Goal: Transaction & Acquisition: Purchase product/service

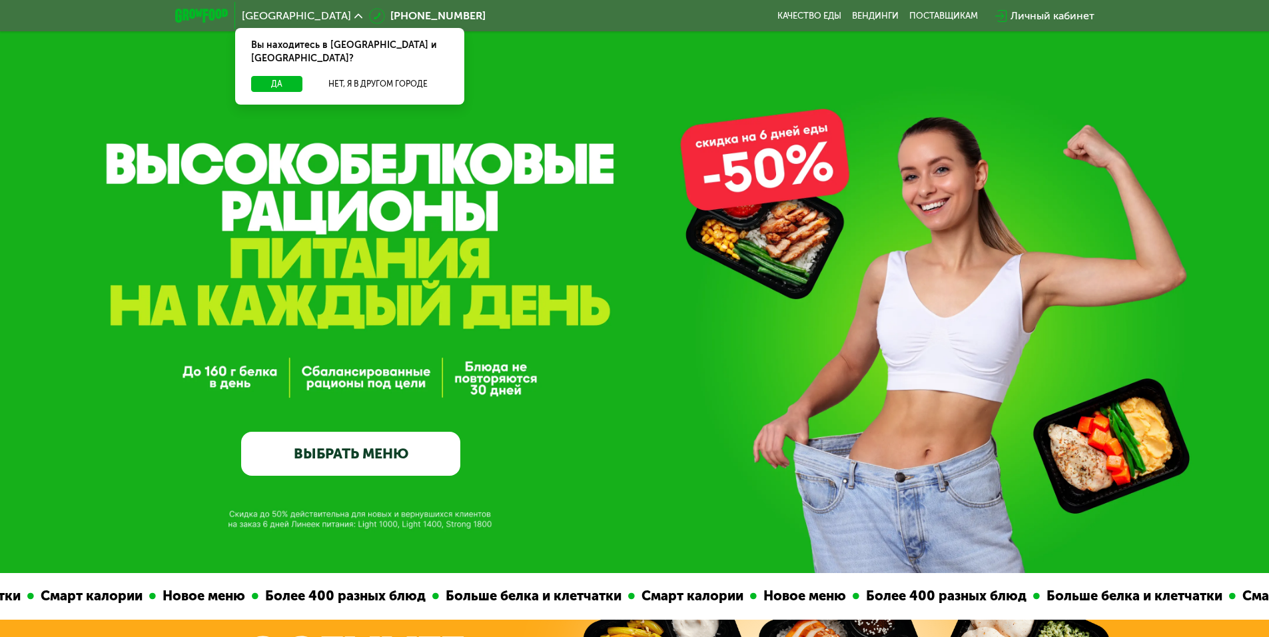
click at [395, 442] on link "ВЫБРАТЬ МЕНЮ" at bounding box center [350, 454] width 219 height 44
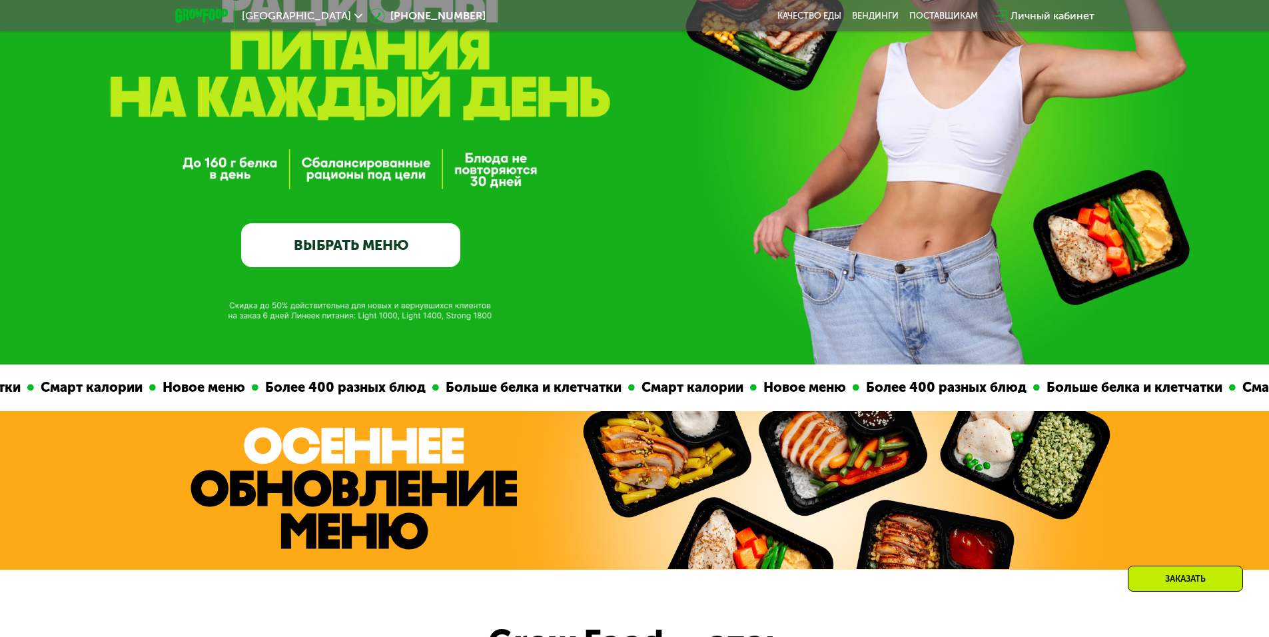
scroll to position [267, 0]
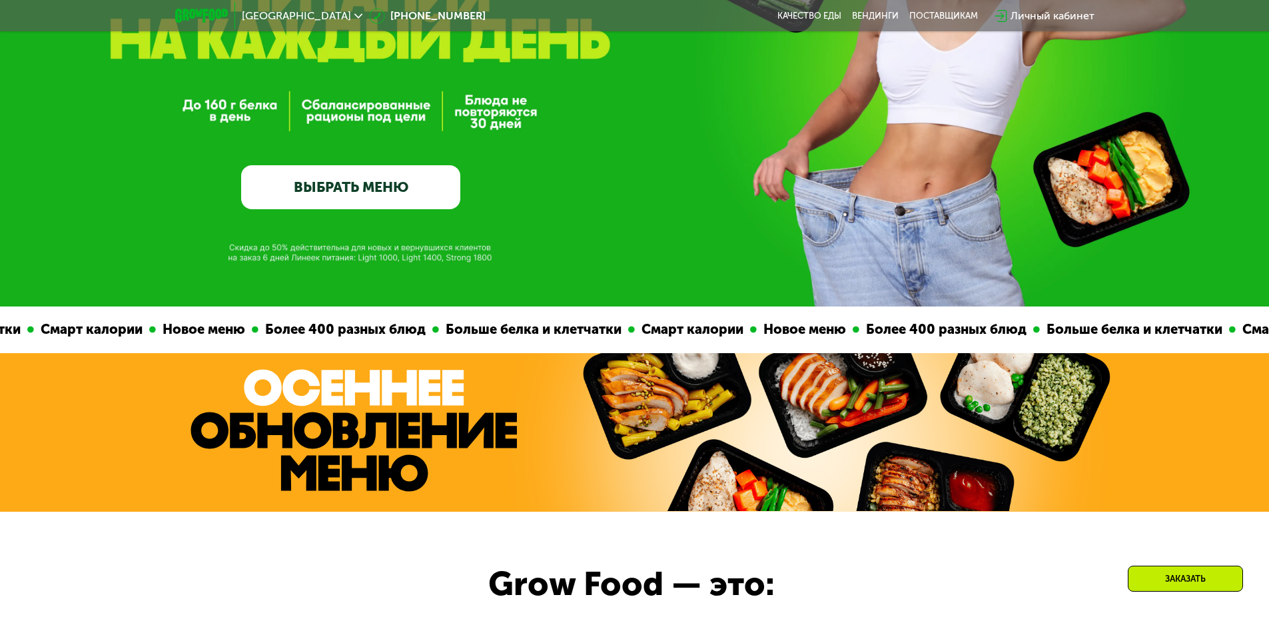
click at [380, 180] on link "ВЫБРАТЬ МЕНЮ" at bounding box center [350, 187] width 219 height 44
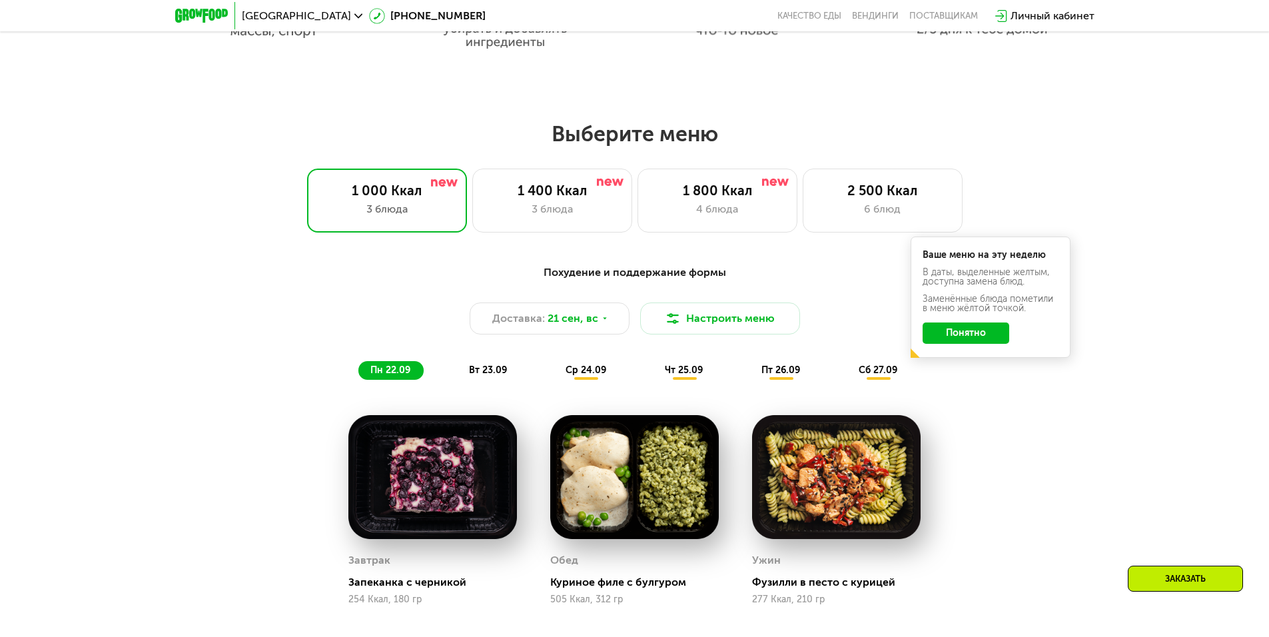
scroll to position [999, 0]
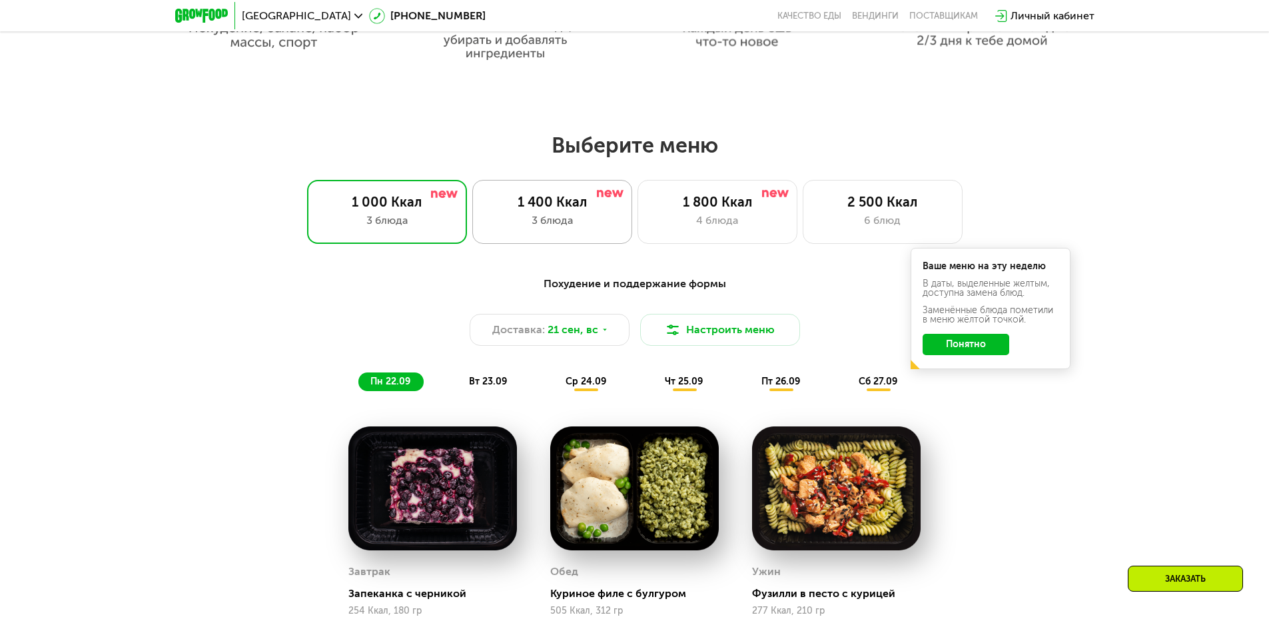
click at [580, 210] on div "1 400 Ккал" at bounding box center [552, 202] width 132 height 16
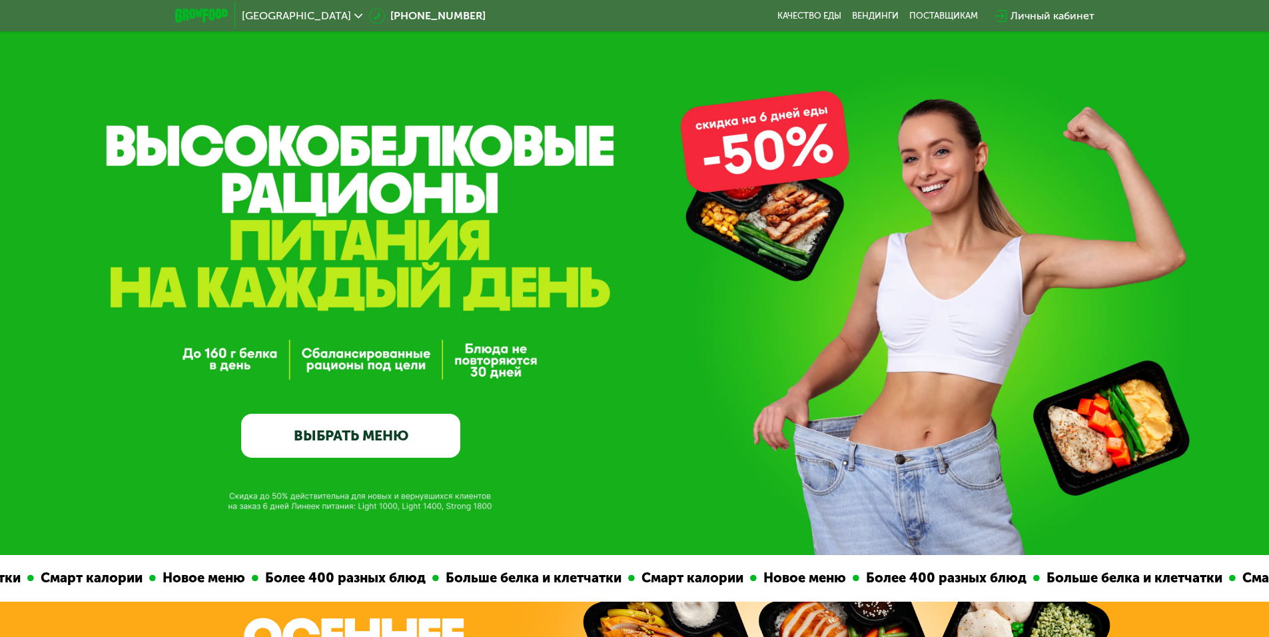
scroll to position [0, 0]
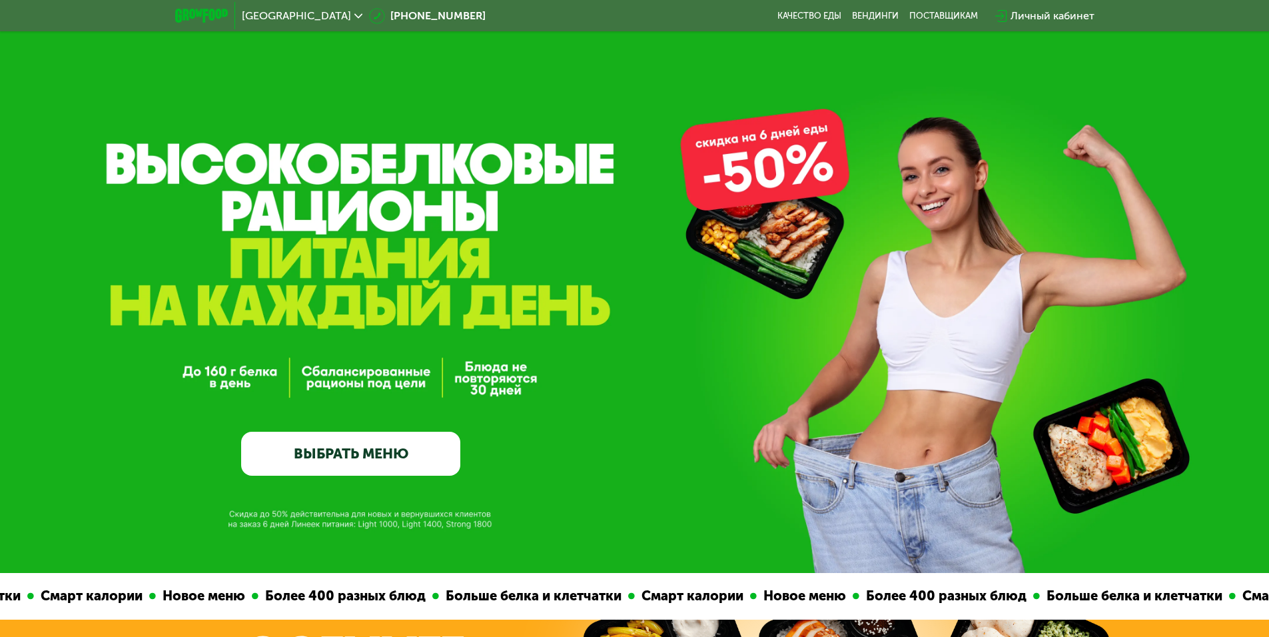
click at [425, 445] on link "ВЫБРАТЬ МЕНЮ" at bounding box center [350, 454] width 219 height 44
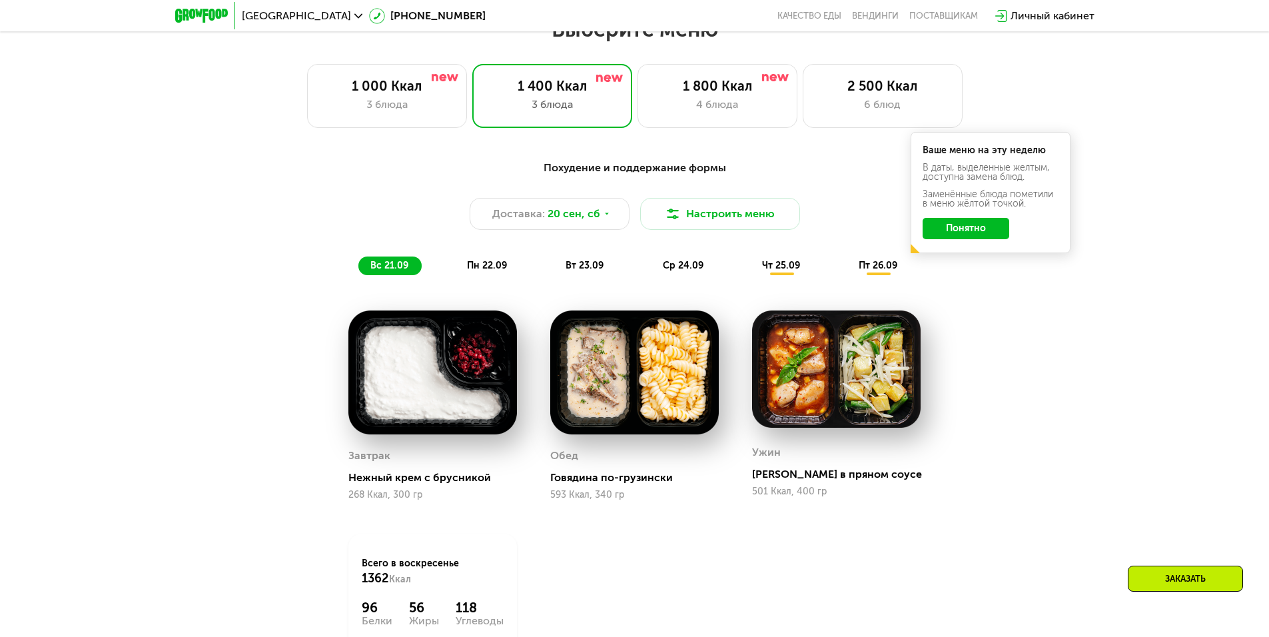
scroll to position [1105, 0]
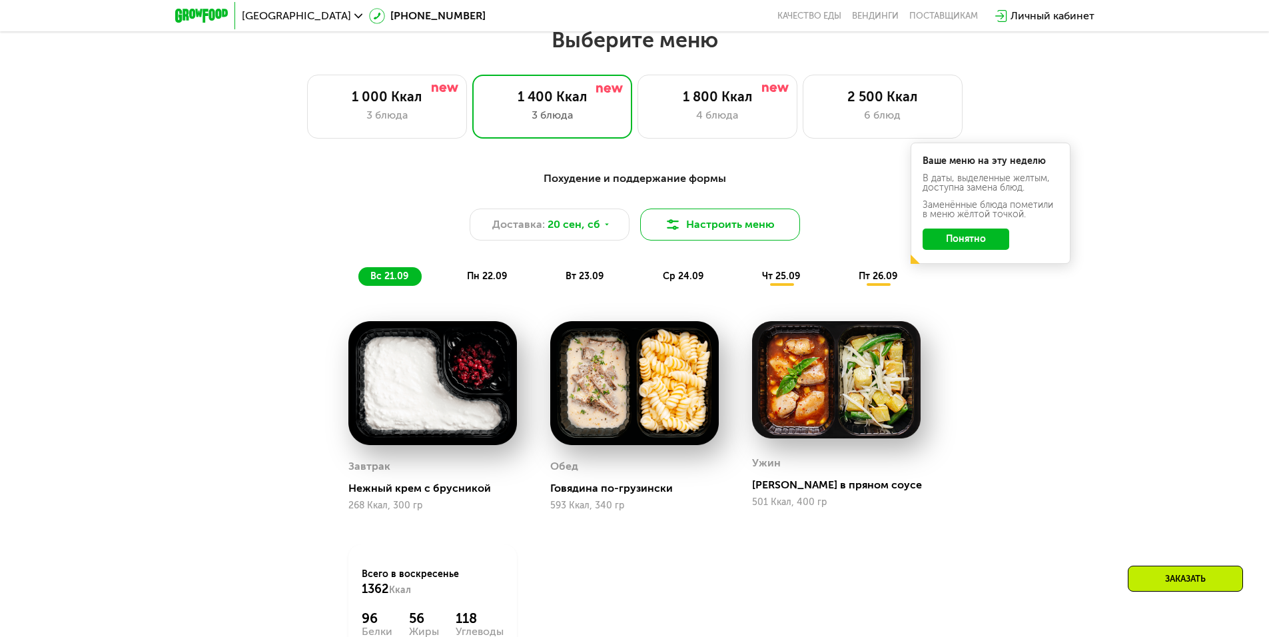
click at [694, 235] on button "Настроить меню" at bounding box center [720, 225] width 160 height 32
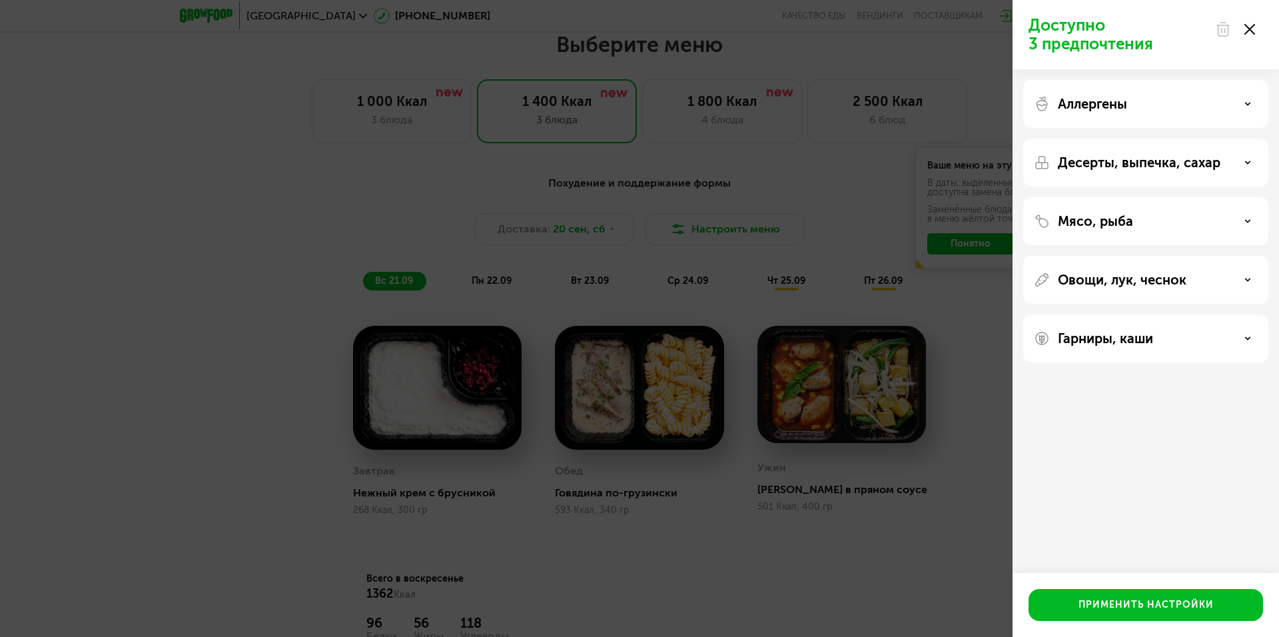
click at [791, 247] on div "Доступно 3 предпочтения Аллергены Десерты, выпечка, сахар Мясо, рыба Овощи, лук…" at bounding box center [639, 318] width 1279 height 637
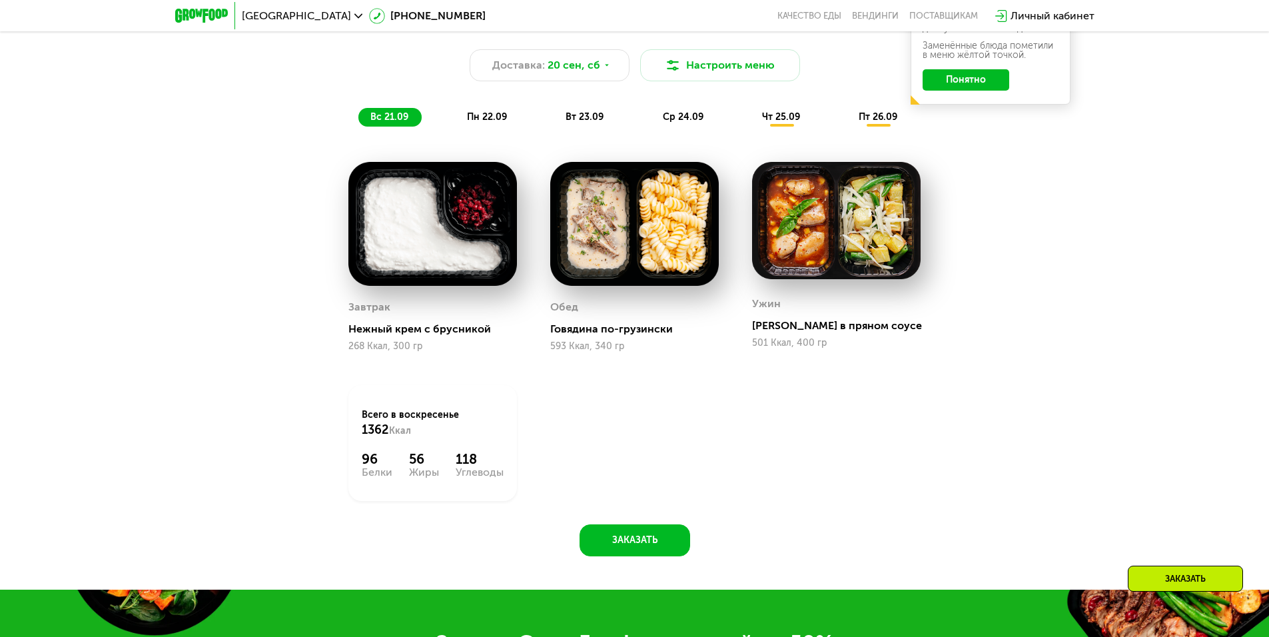
scroll to position [1038, 0]
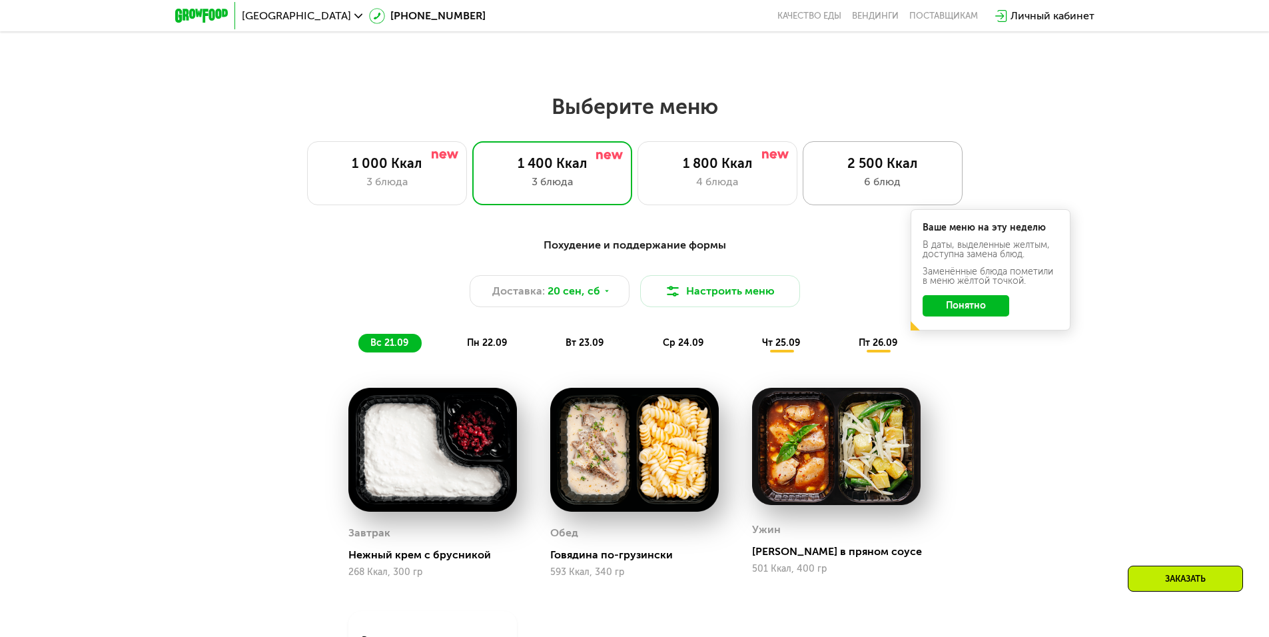
click at [861, 183] on div "6 блюд" at bounding box center [883, 182] width 132 height 16
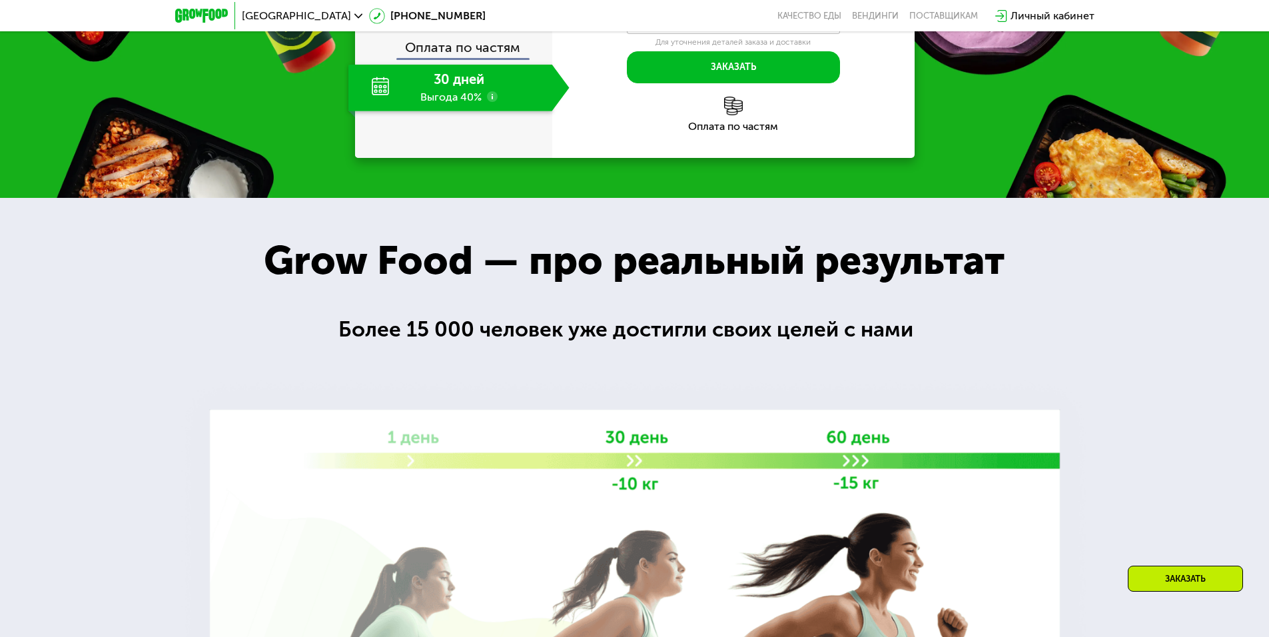
scroll to position [2038, 0]
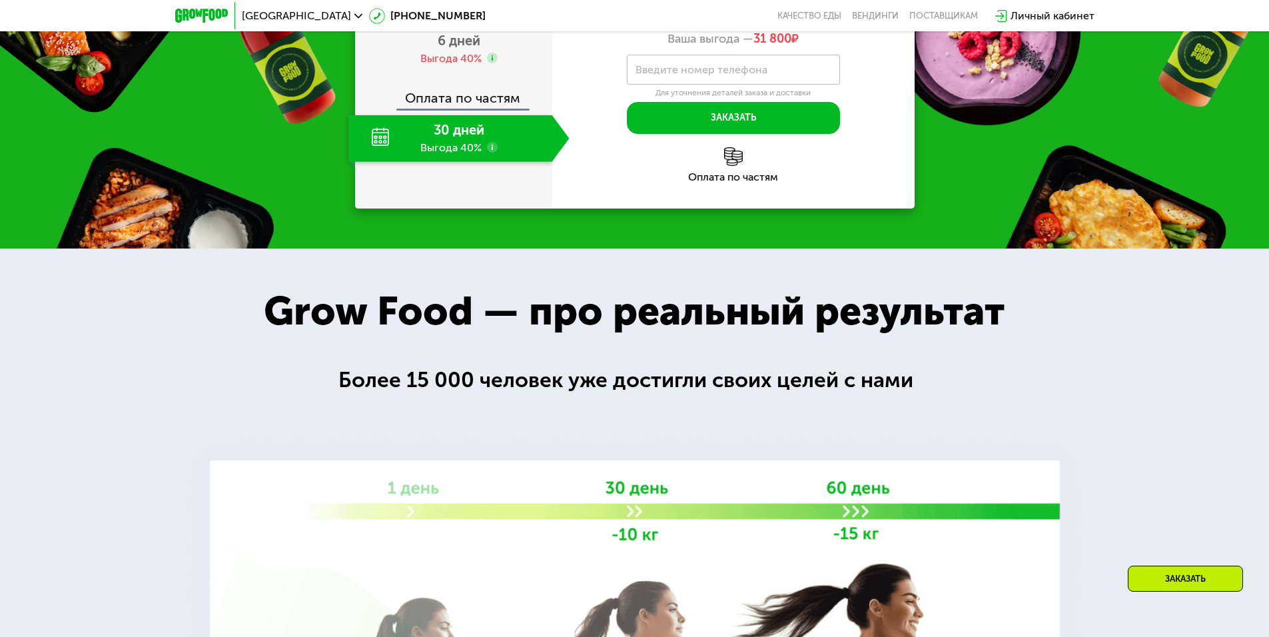
click at [465, 9] on span "2 дня" at bounding box center [459, 1] width 35 height 16
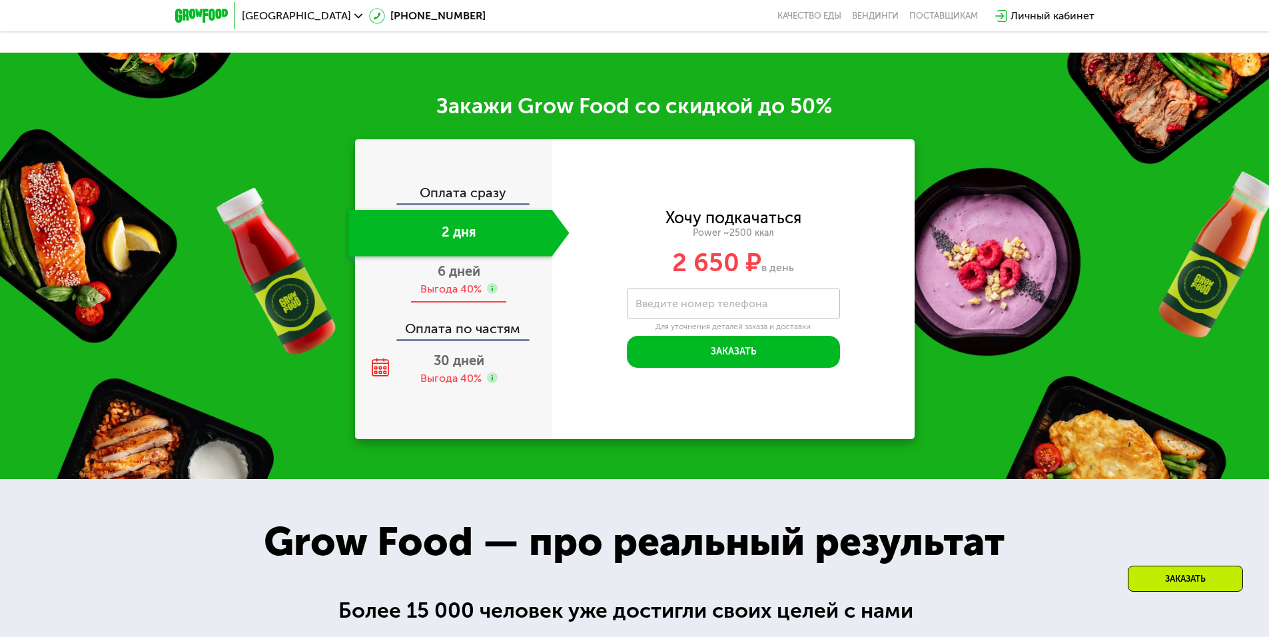
click at [470, 287] on div "Выгода 40%" at bounding box center [450, 289] width 61 height 15
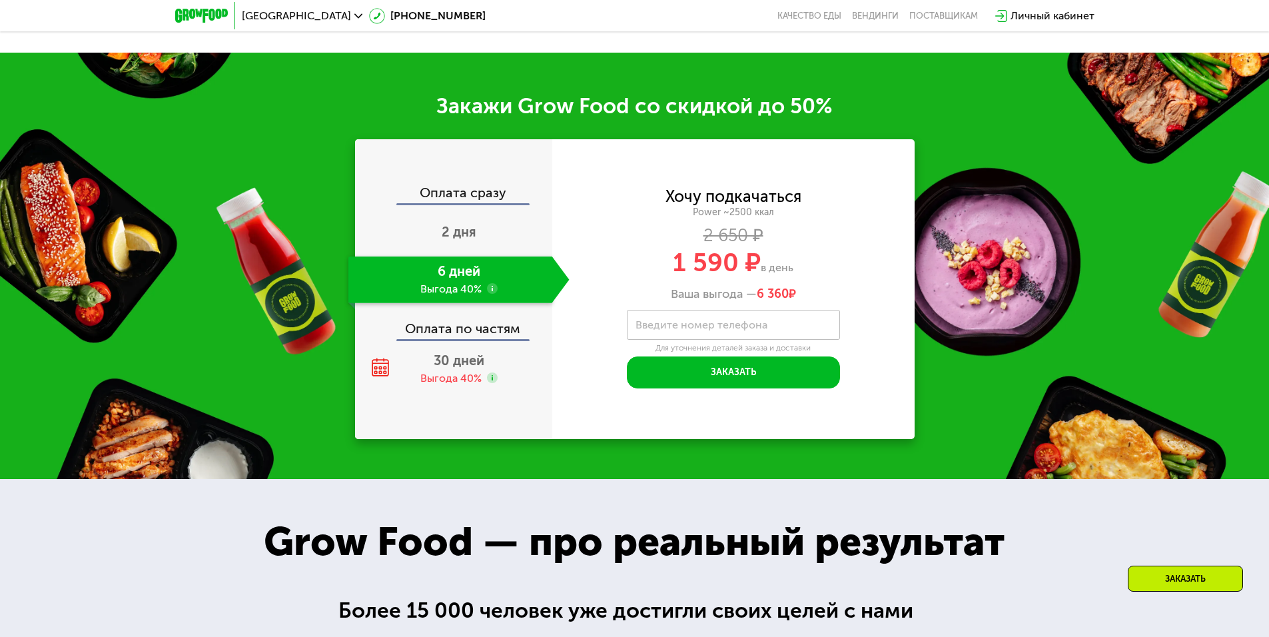
scroll to position [2038, 0]
click at [491, 295] on use at bounding box center [492, 289] width 11 height 11
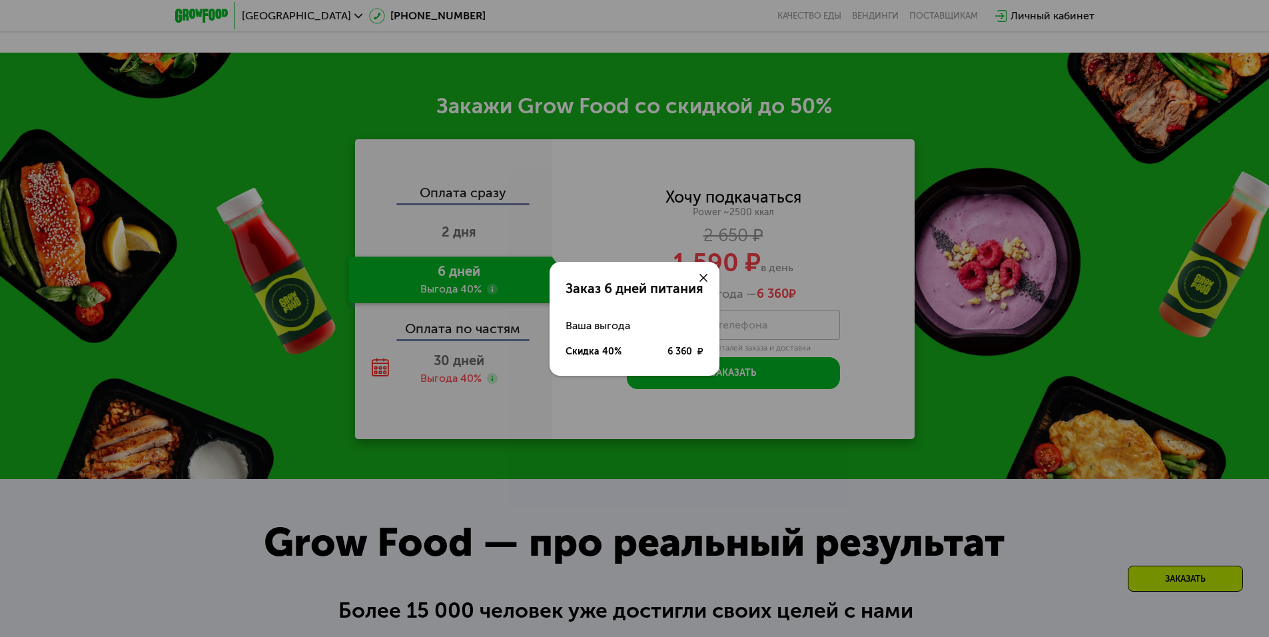
click at [706, 277] on icon at bounding box center [704, 278] width 8 height 8
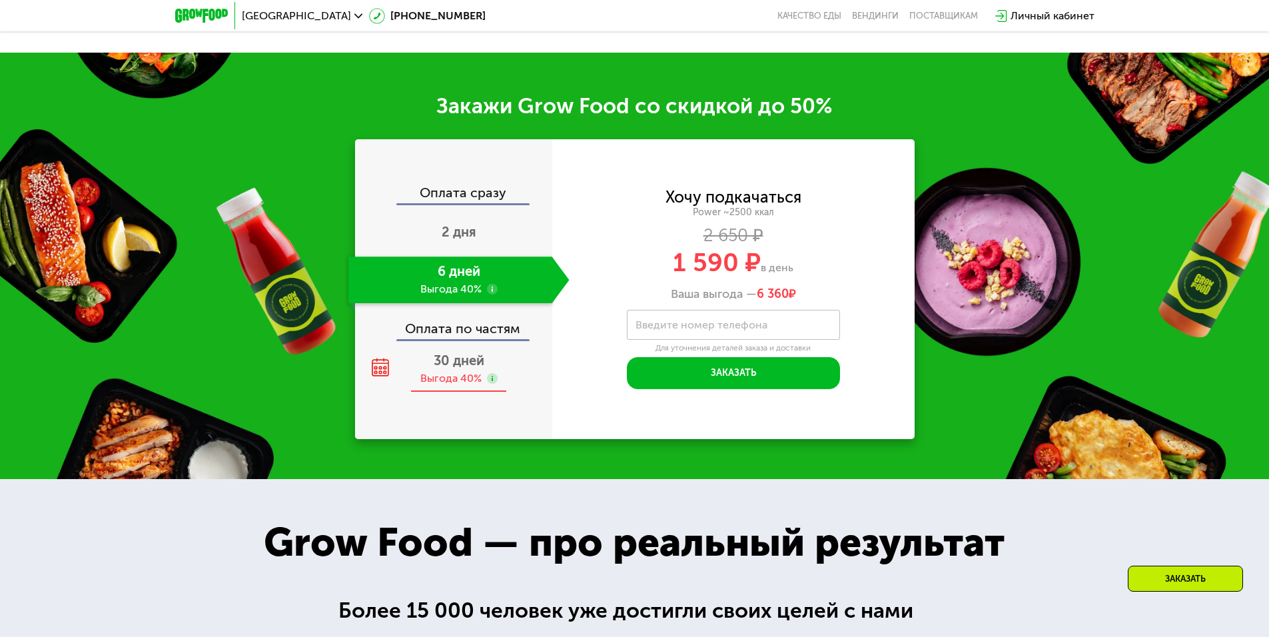
click at [456, 366] on span "30 дней" at bounding box center [459, 360] width 51 height 16
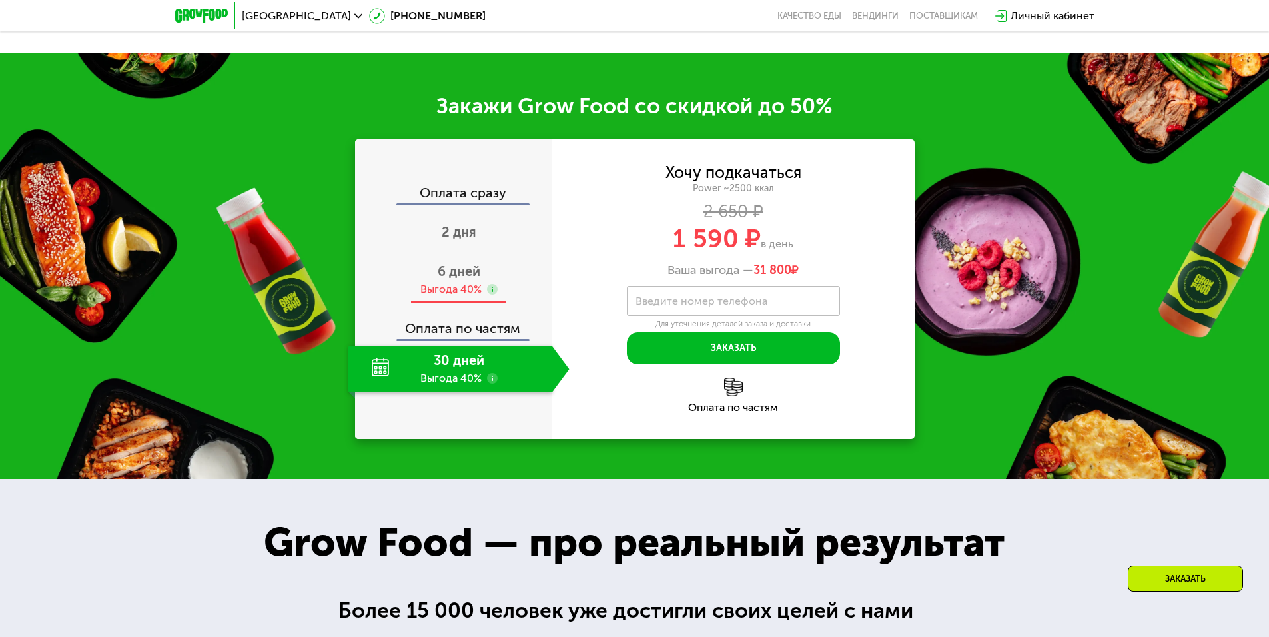
click at [475, 279] on span "6 дней" at bounding box center [459, 271] width 43 height 16
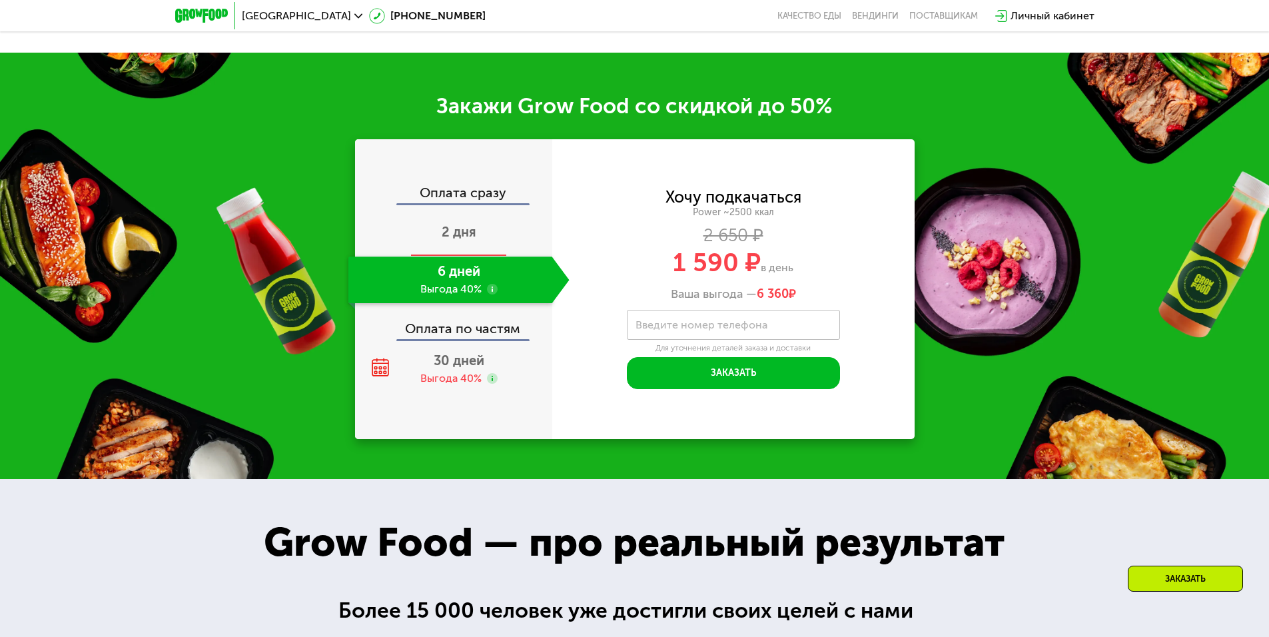
click at [473, 238] on span "2 дня" at bounding box center [459, 232] width 35 height 16
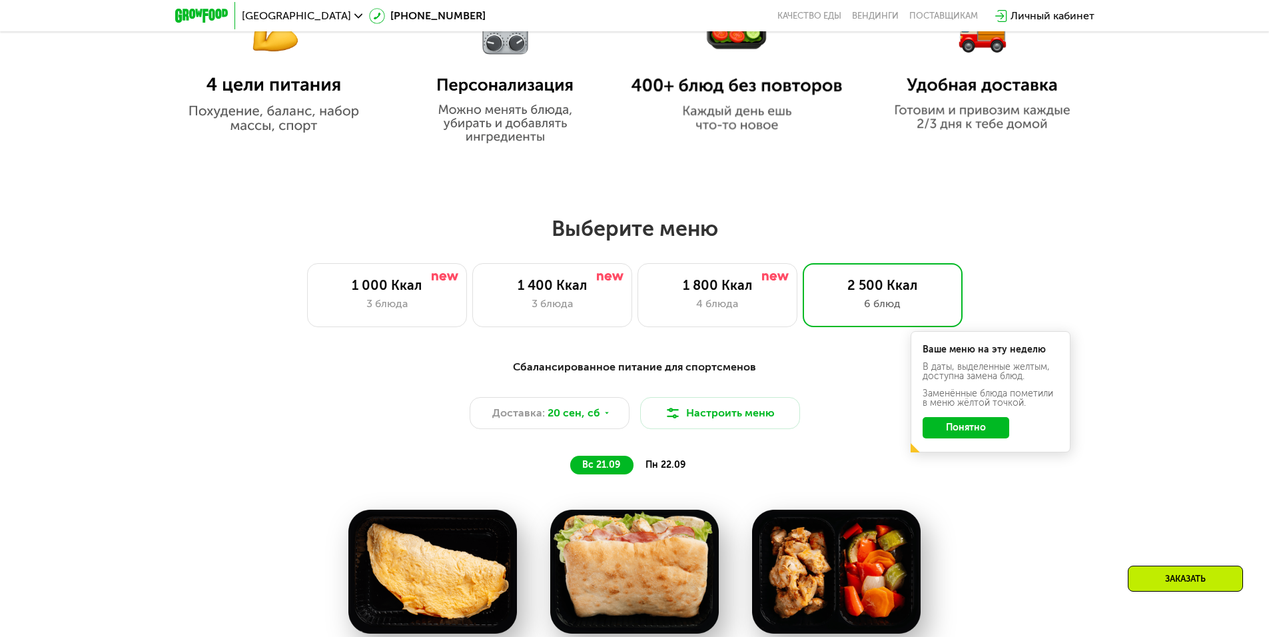
scroll to position [905, 0]
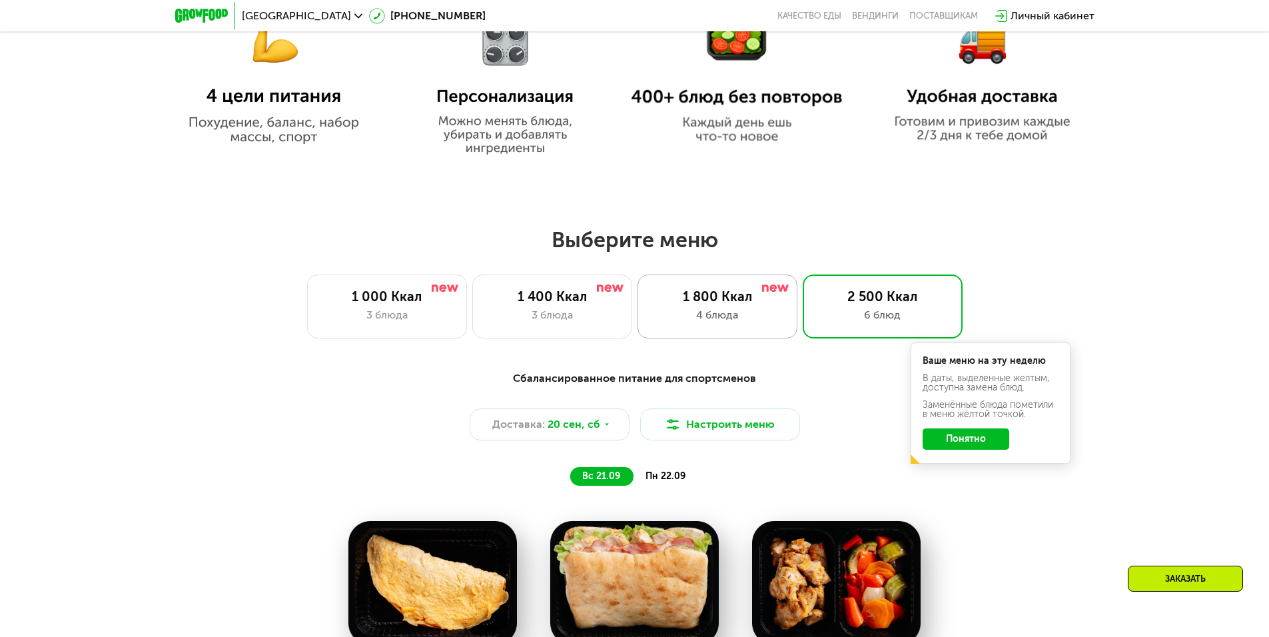
click at [656, 310] on div "1 800 Ккал 4 блюда" at bounding box center [718, 307] width 160 height 64
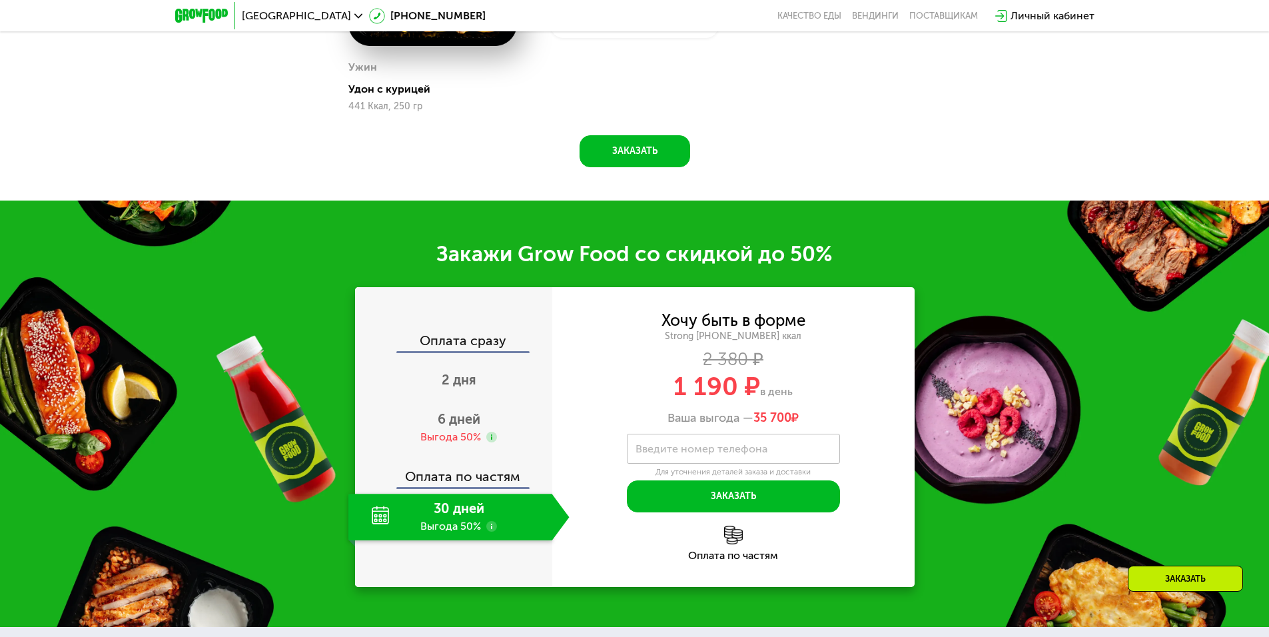
scroll to position [1904, 0]
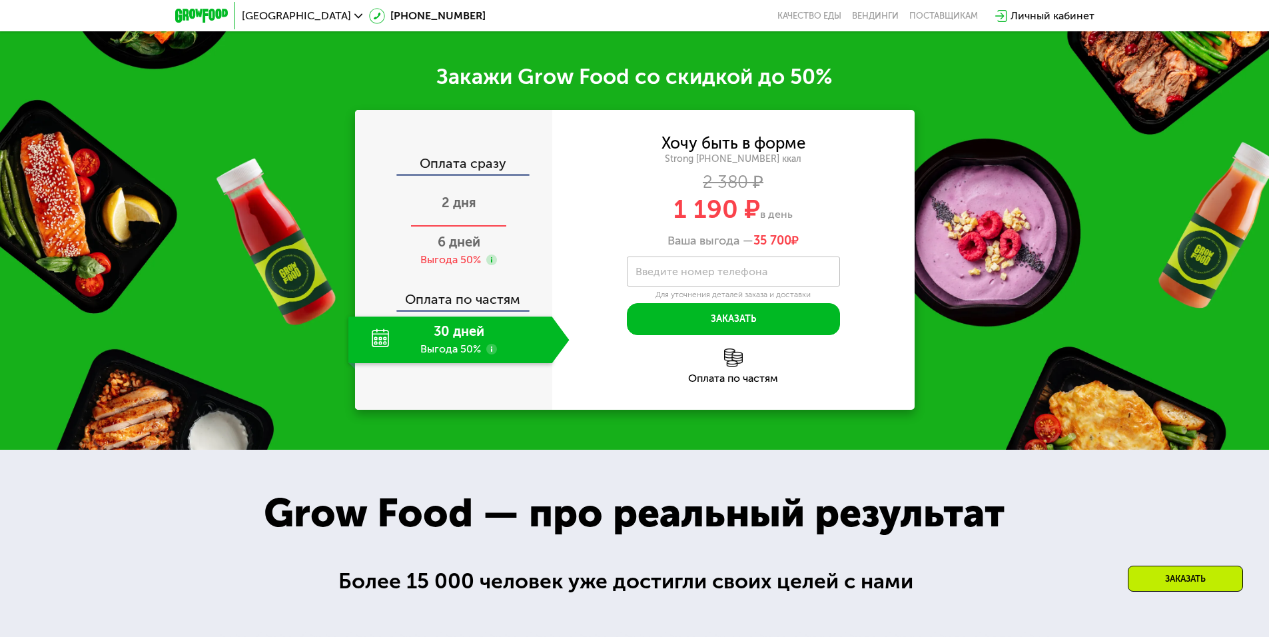
click at [480, 204] on div "2 дня" at bounding box center [458, 204] width 221 height 47
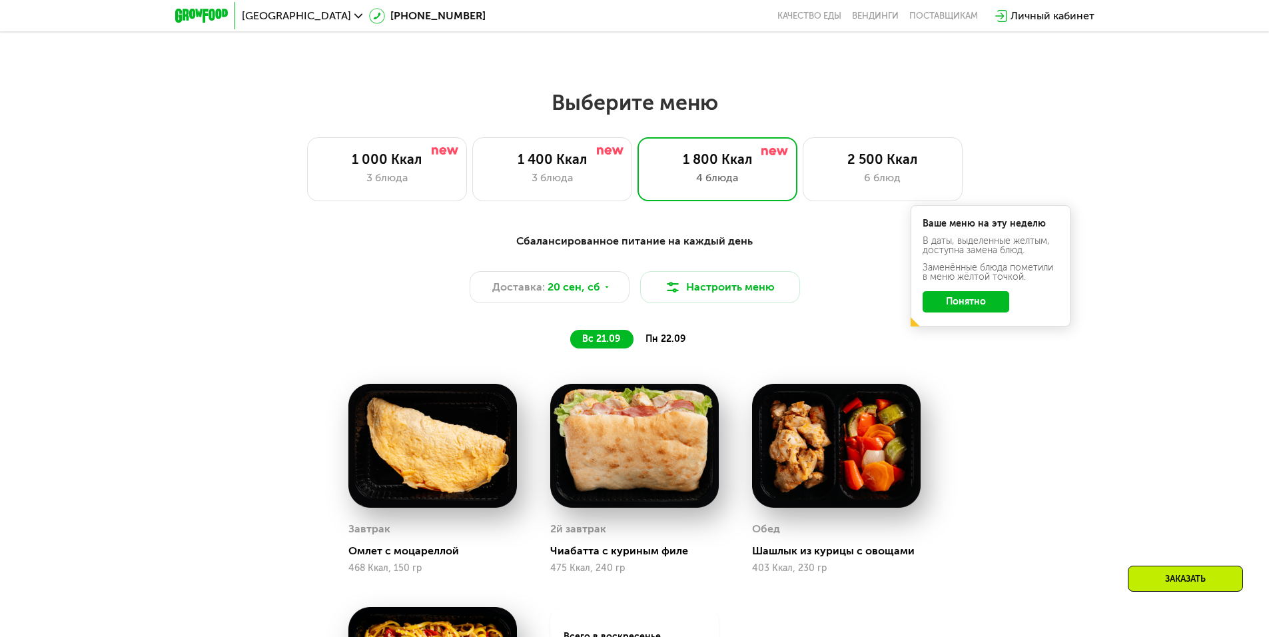
scroll to position [1038, 0]
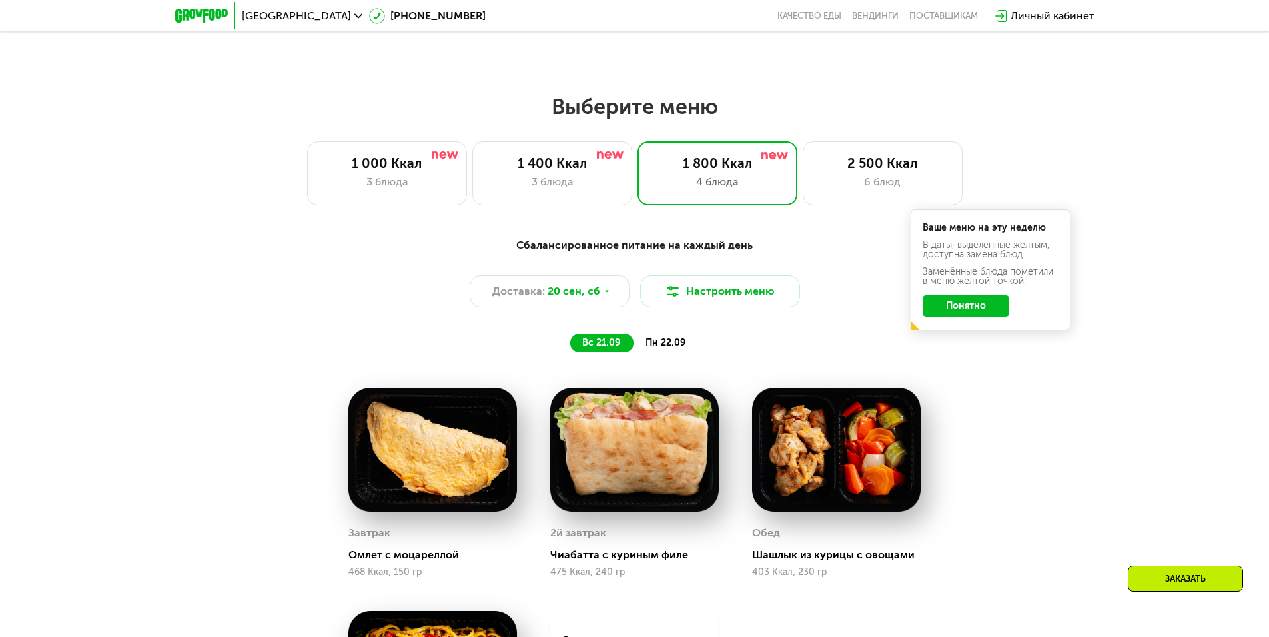
click at [647, 342] on span "пн 22.09" at bounding box center [666, 342] width 40 height 11
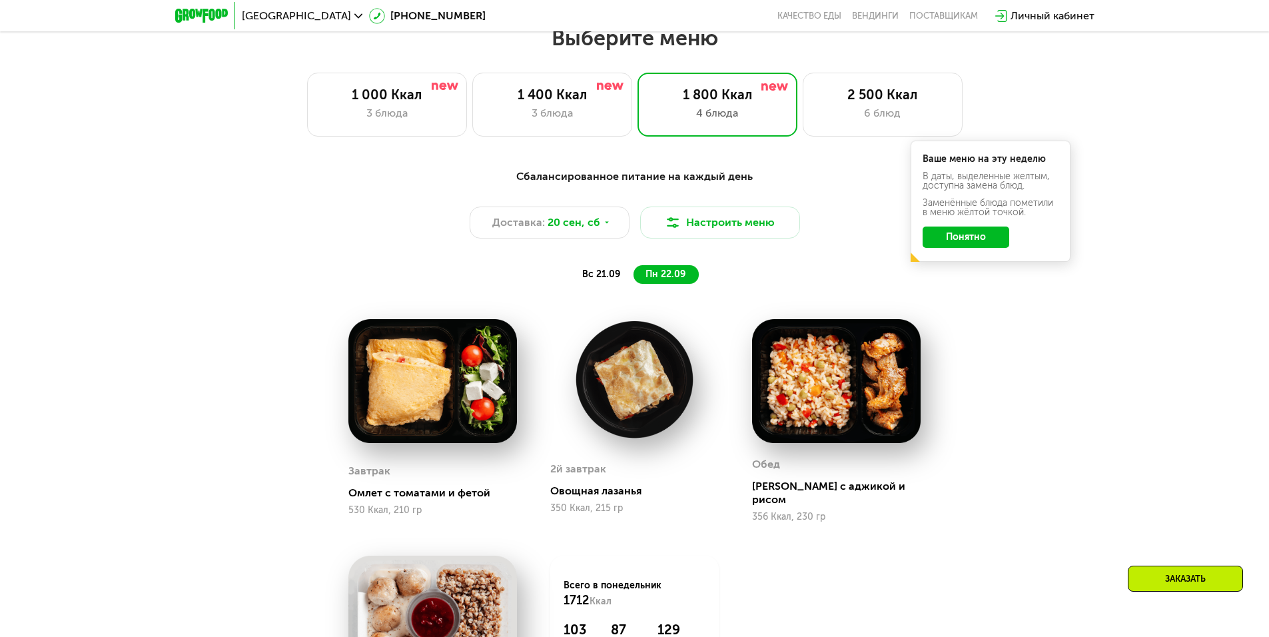
scroll to position [1105, 0]
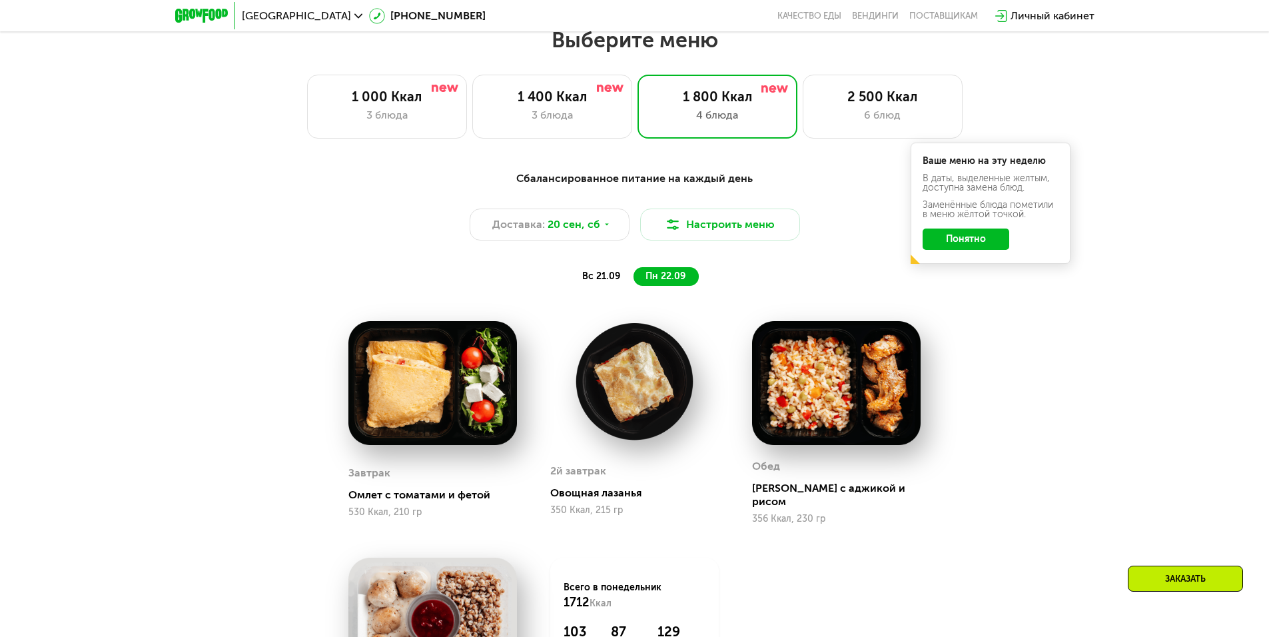
click at [612, 282] on span "вс 21.09" at bounding box center [601, 276] width 38 height 11
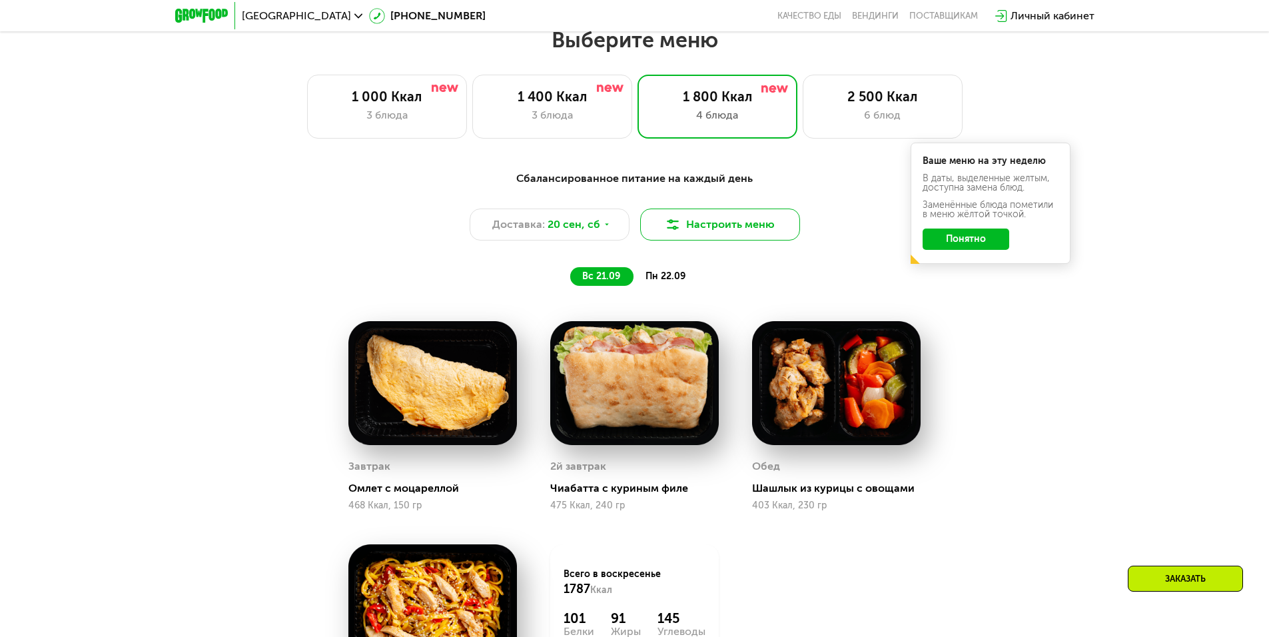
click at [720, 237] on button "Настроить меню" at bounding box center [720, 225] width 160 height 32
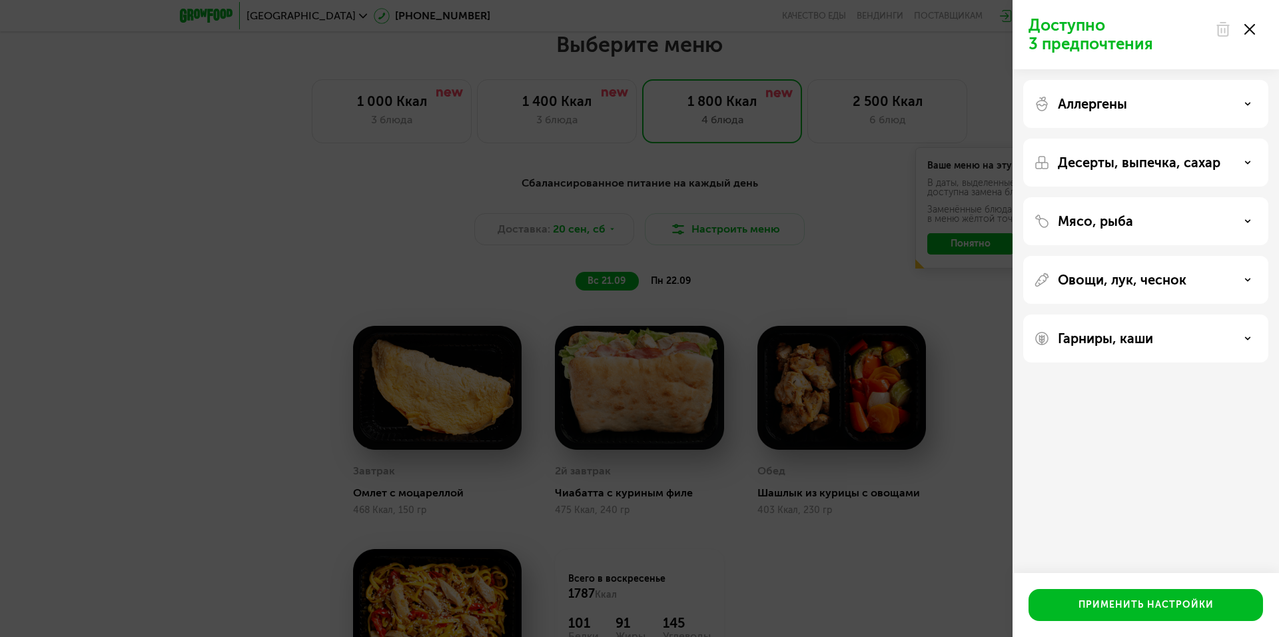
click at [1147, 224] on div "Мясо, рыба" at bounding box center [1146, 221] width 224 height 16
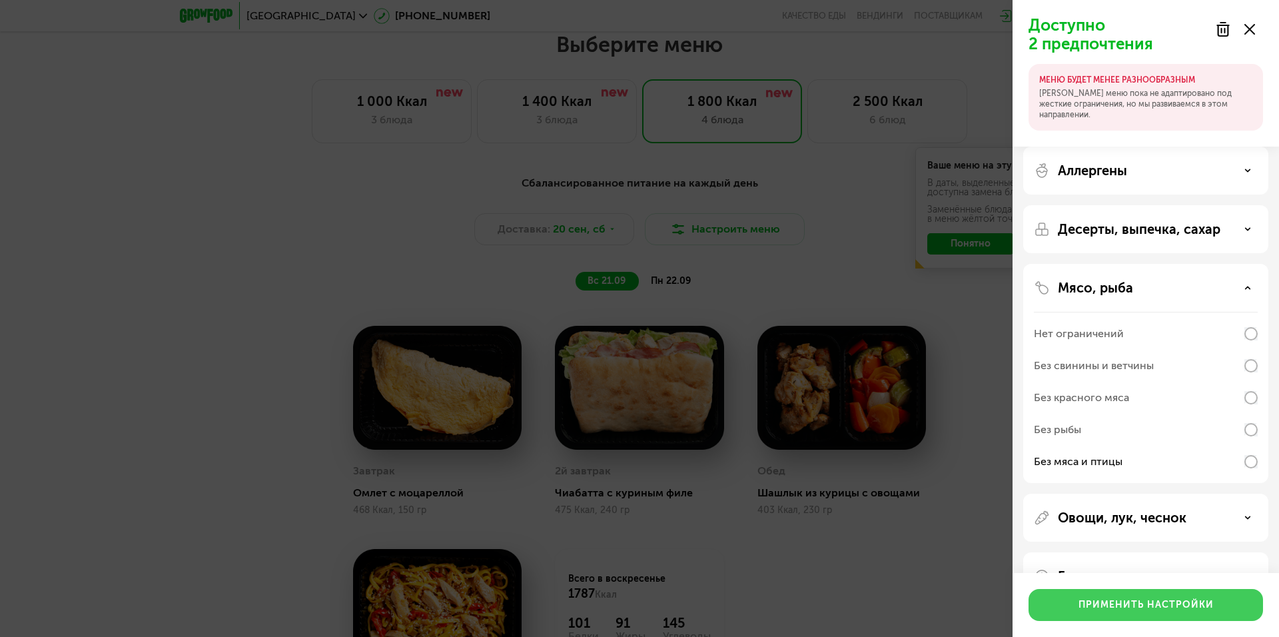
click at [1137, 600] on div "Применить настройки" at bounding box center [1146, 604] width 135 height 13
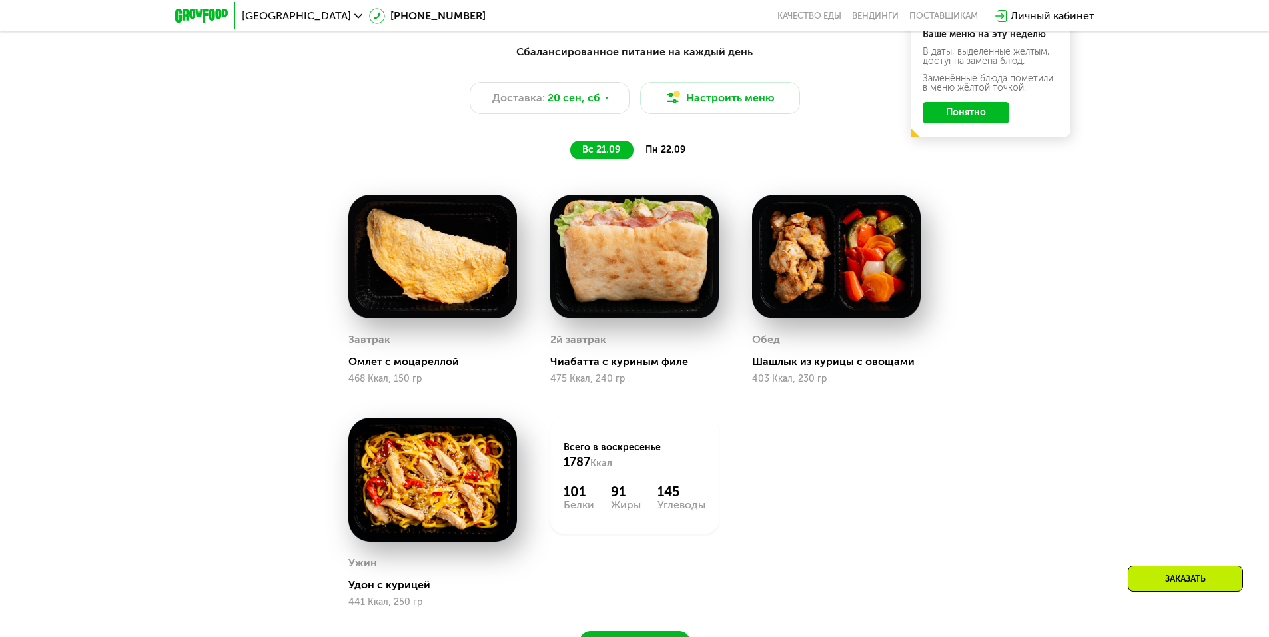
scroll to position [1238, 0]
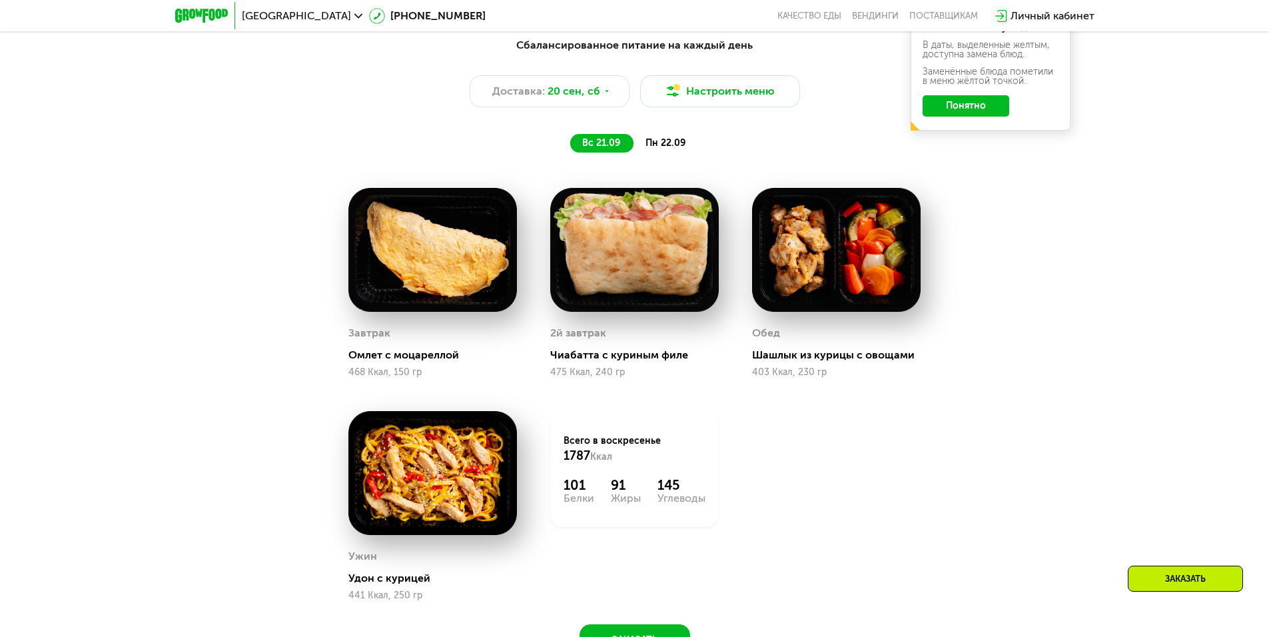
click at [646, 149] on span "пн 22.09" at bounding box center [666, 142] width 40 height 11
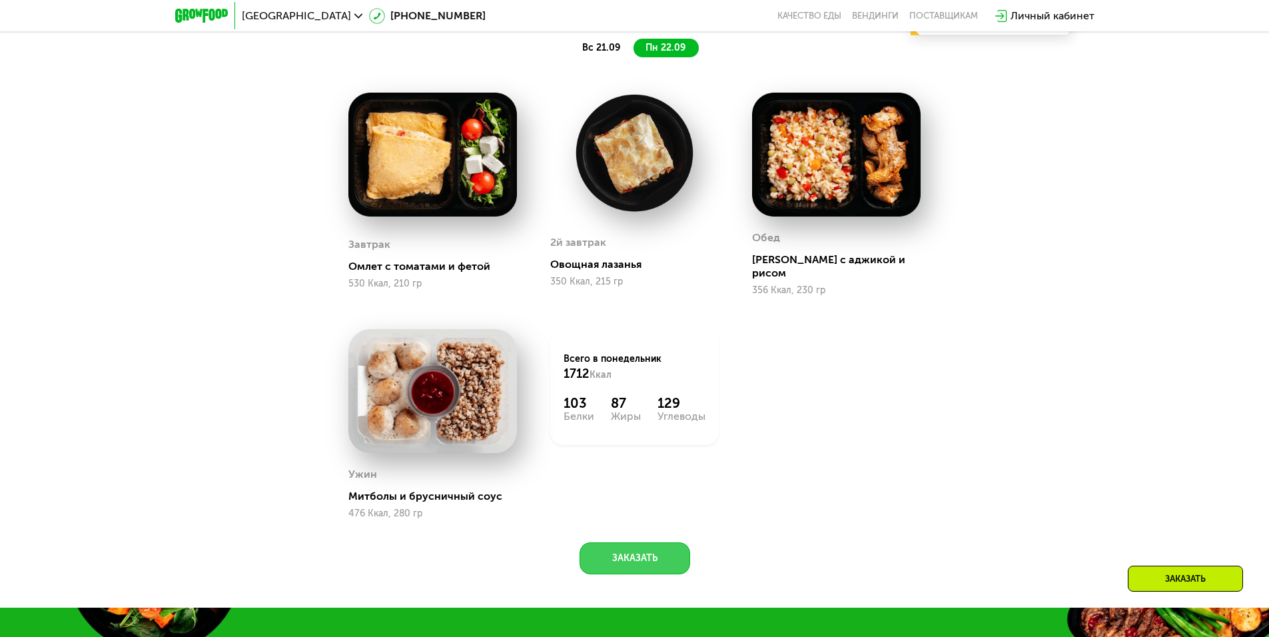
scroll to position [1305, 0]
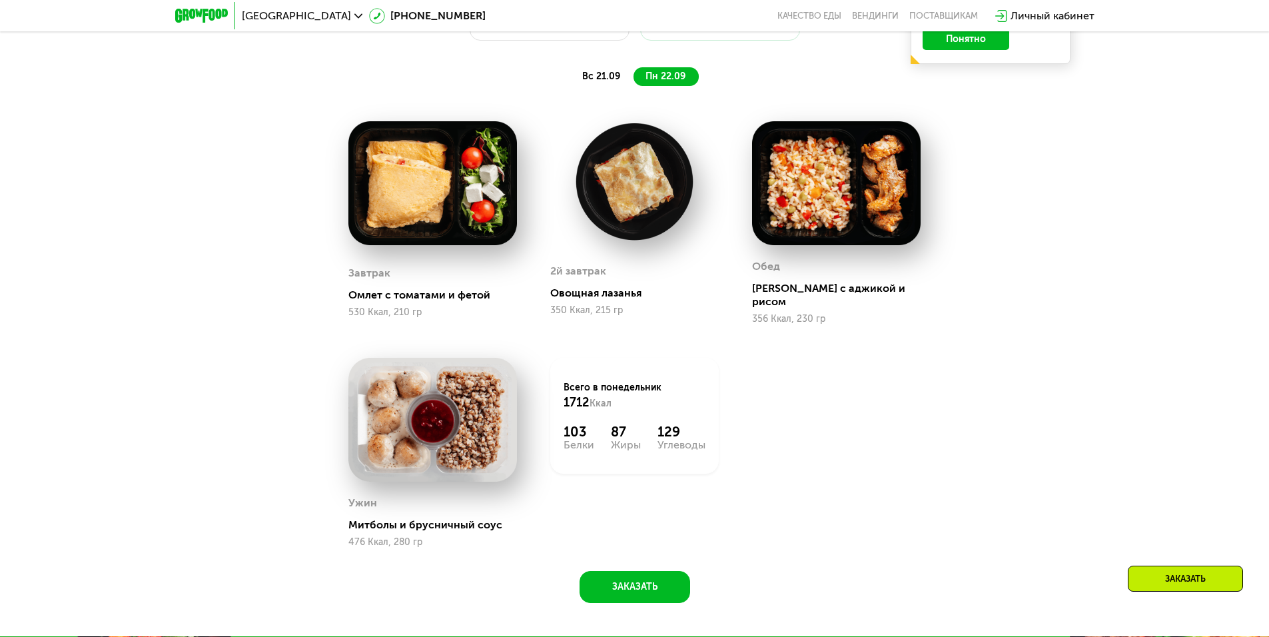
click at [586, 81] on span "вс 21.09" at bounding box center [601, 76] width 38 height 11
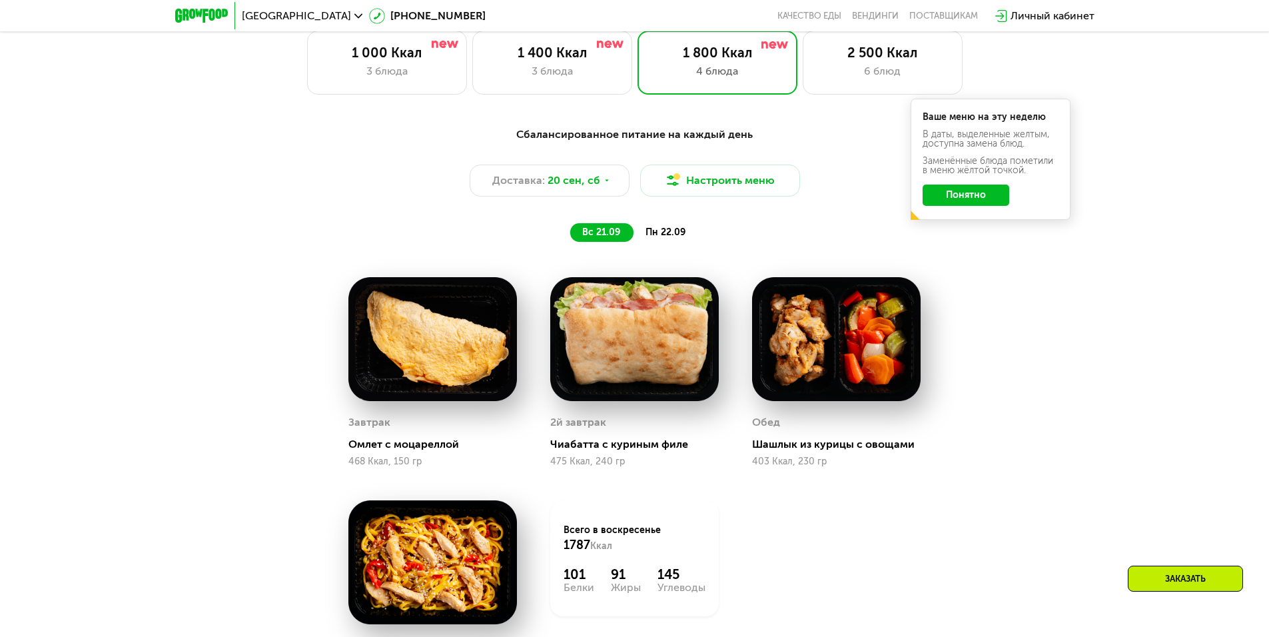
scroll to position [971, 0]
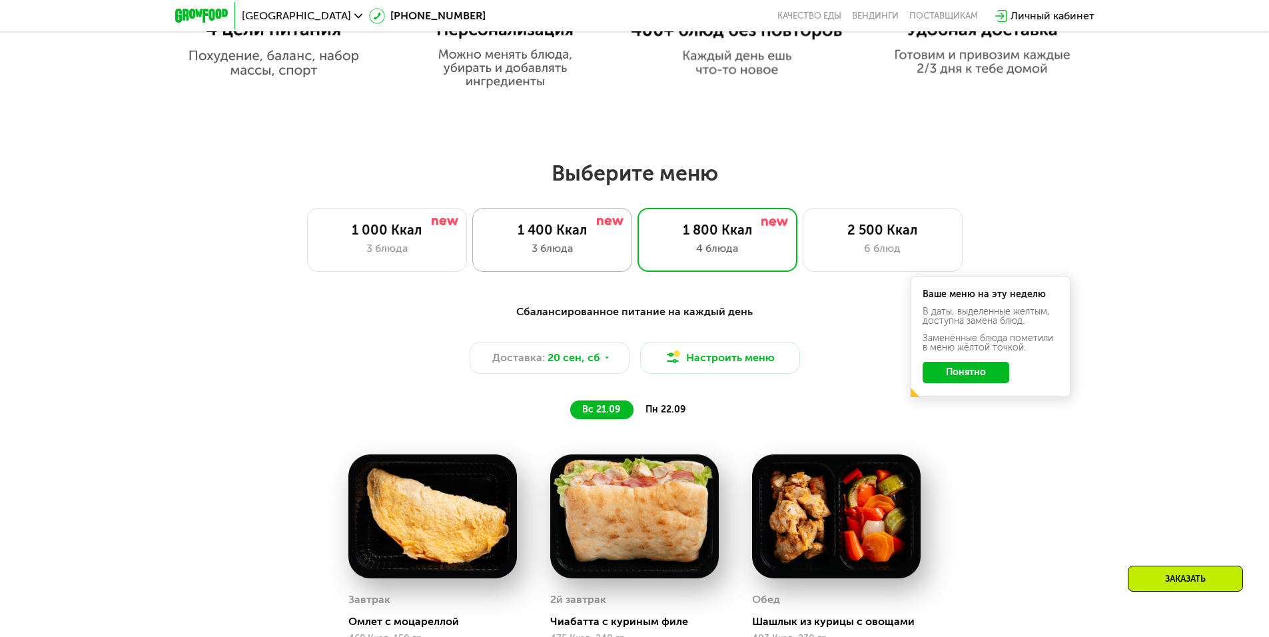
click at [590, 248] on div "3 блюда" at bounding box center [552, 249] width 132 height 16
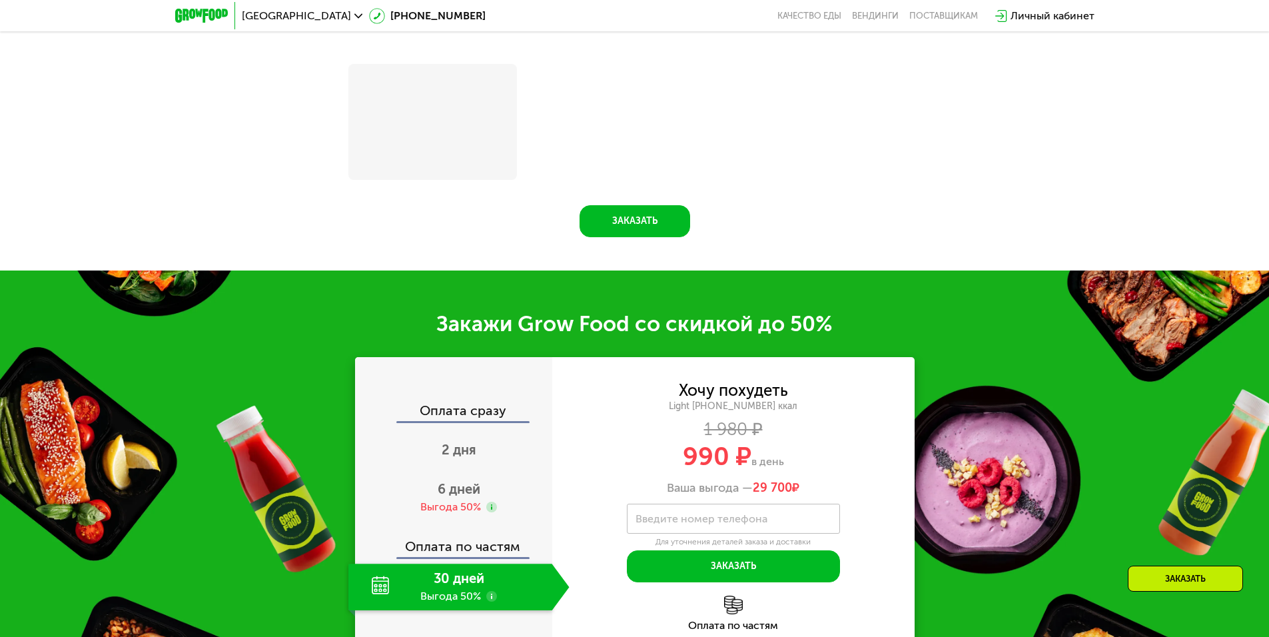
scroll to position [1616, 0]
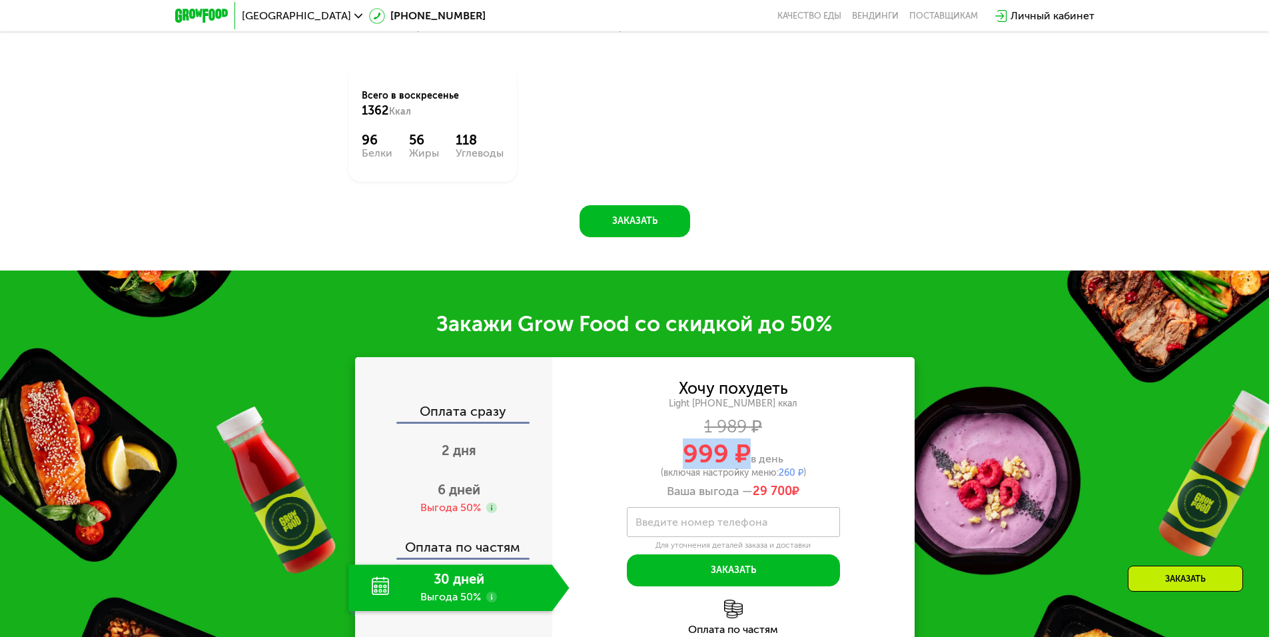
drag, startPoint x: 747, startPoint y: 451, endPoint x: 665, endPoint y: 456, distance: 82.1
click at [665, 456] on div "999 ₽ в день" at bounding box center [733, 453] width 362 height 25
click at [563, 473] on div "(включая настройку меню: 260 ₽ )" at bounding box center [733, 472] width 362 height 9
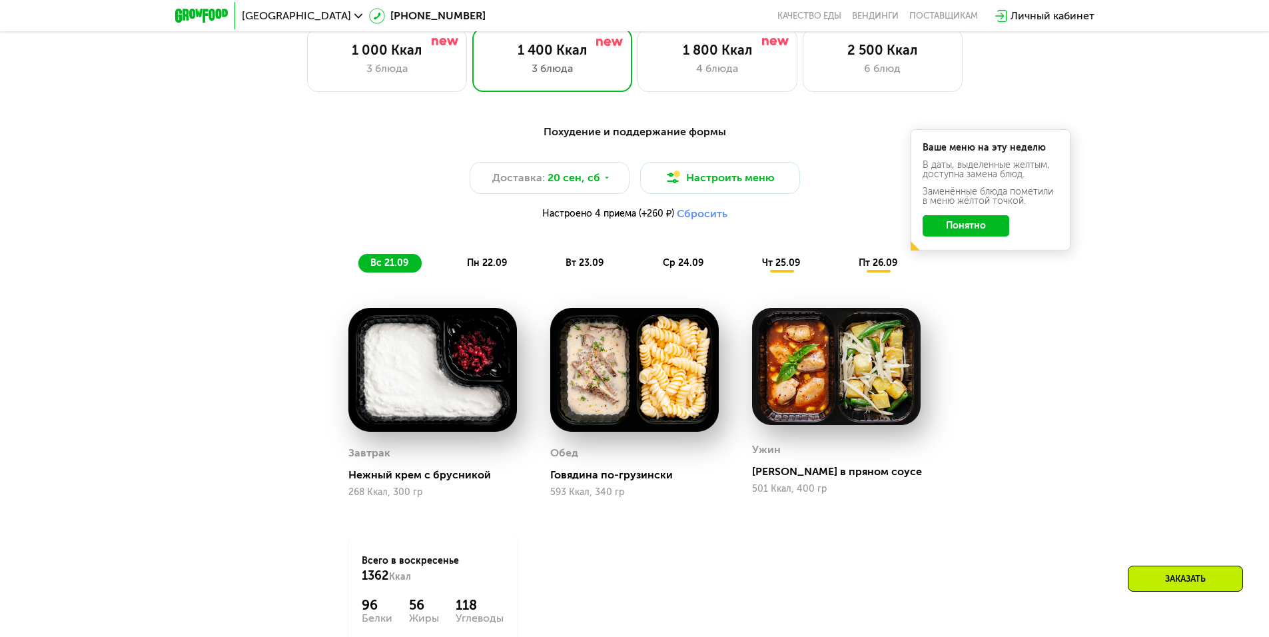
scroll to position [1150, 0]
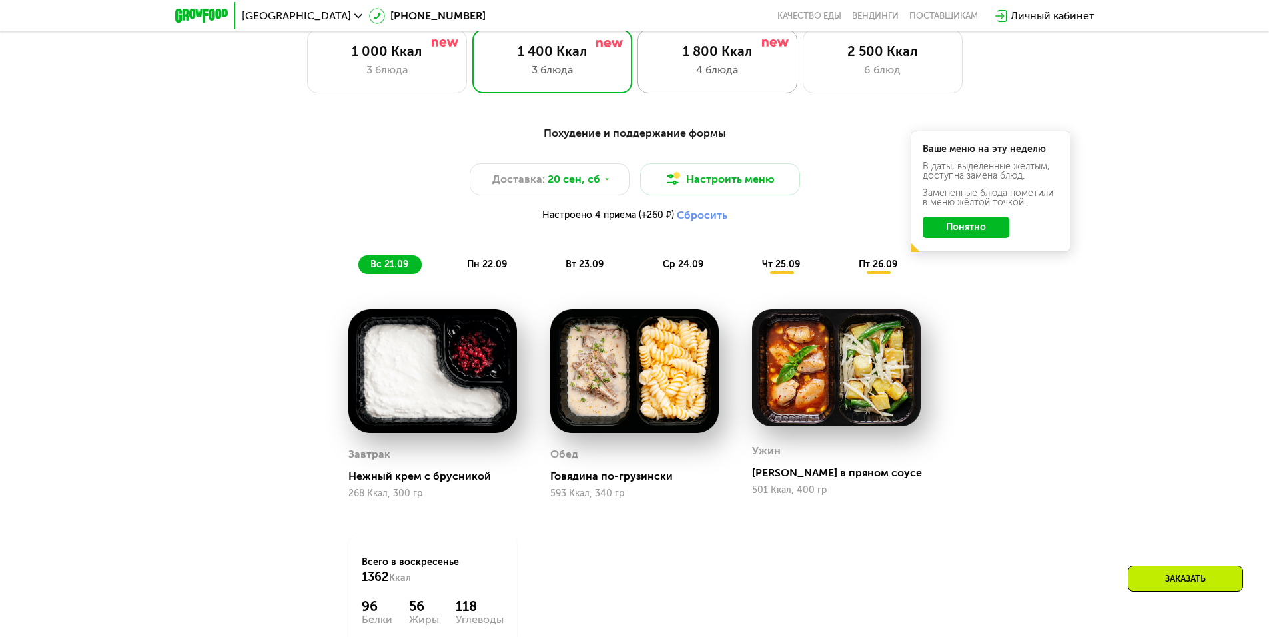
click at [745, 73] on div "4 блюда" at bounding box center [718, 70] width 132 height 16
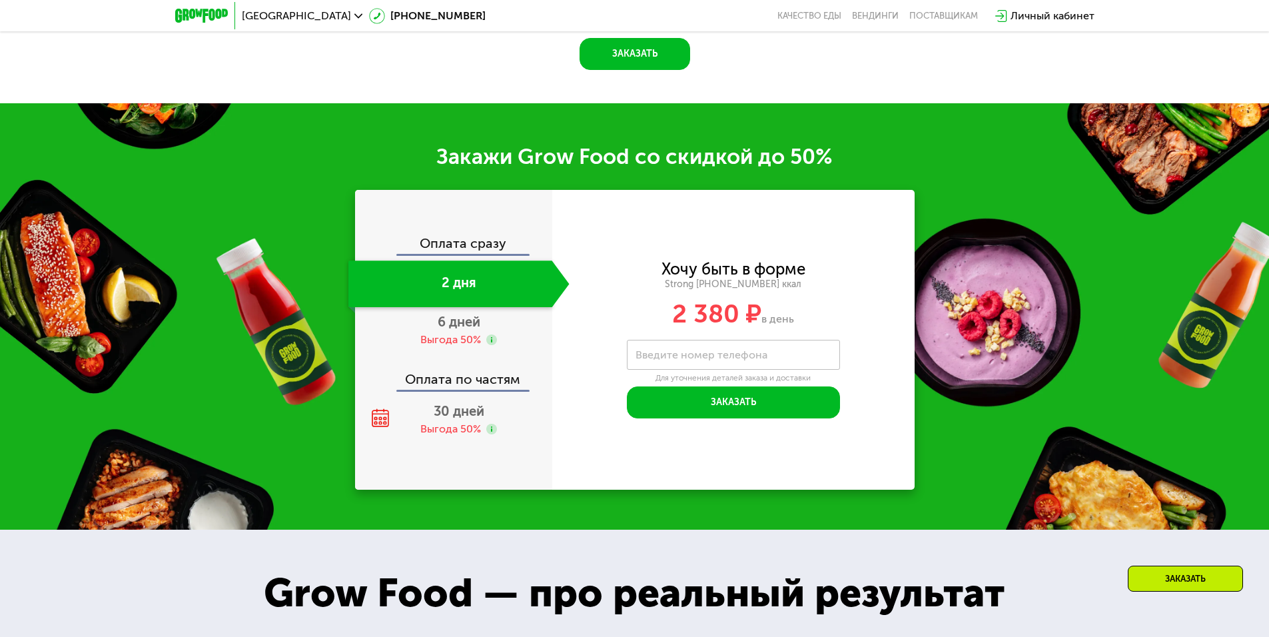
scroll to position [1750, 0]
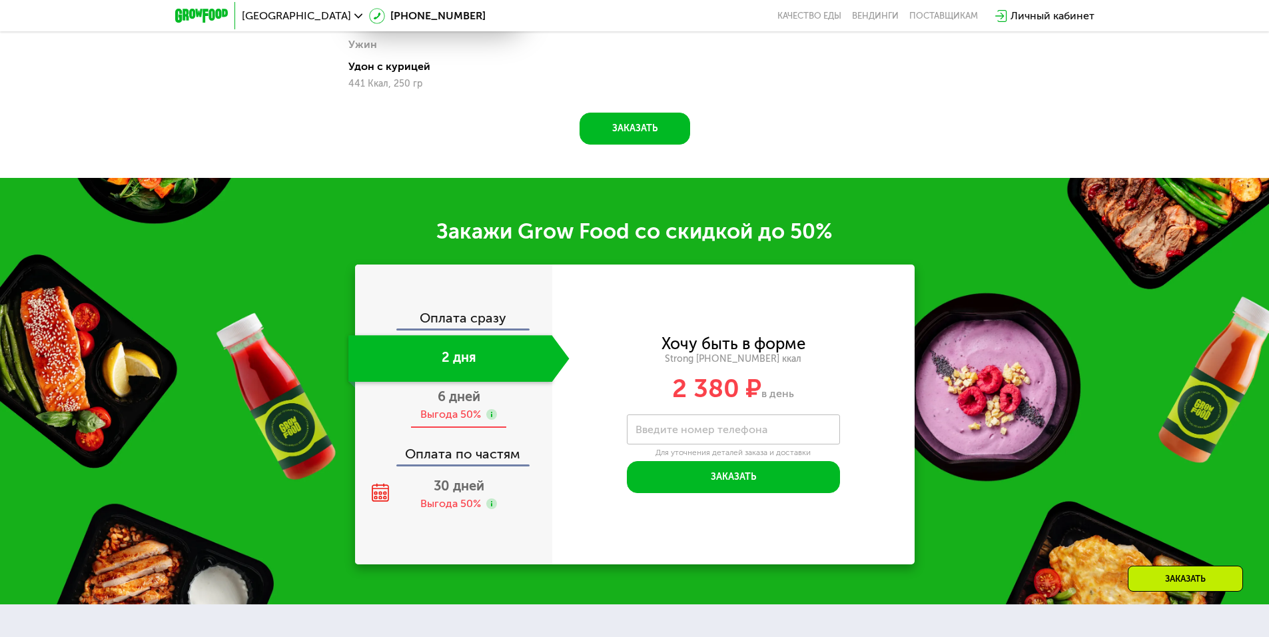
click at [468, 416] on div "Выгода 50%" at bounding box center [450, 414] width 61 height 15
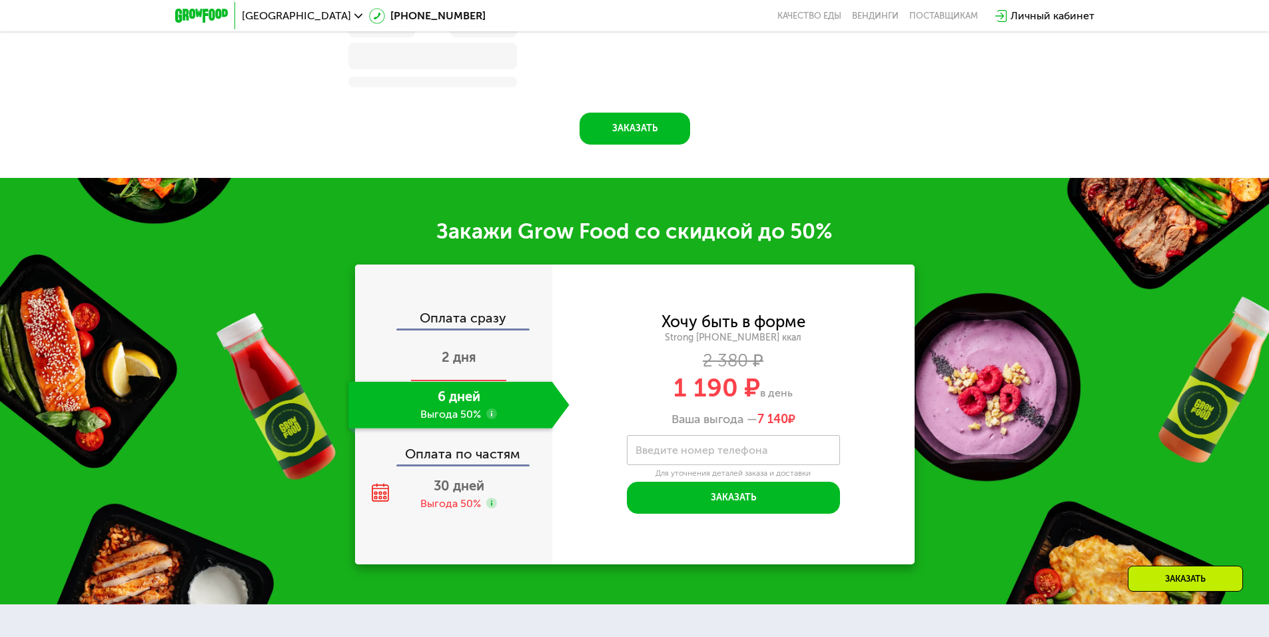
scroll to position [1783, 0]
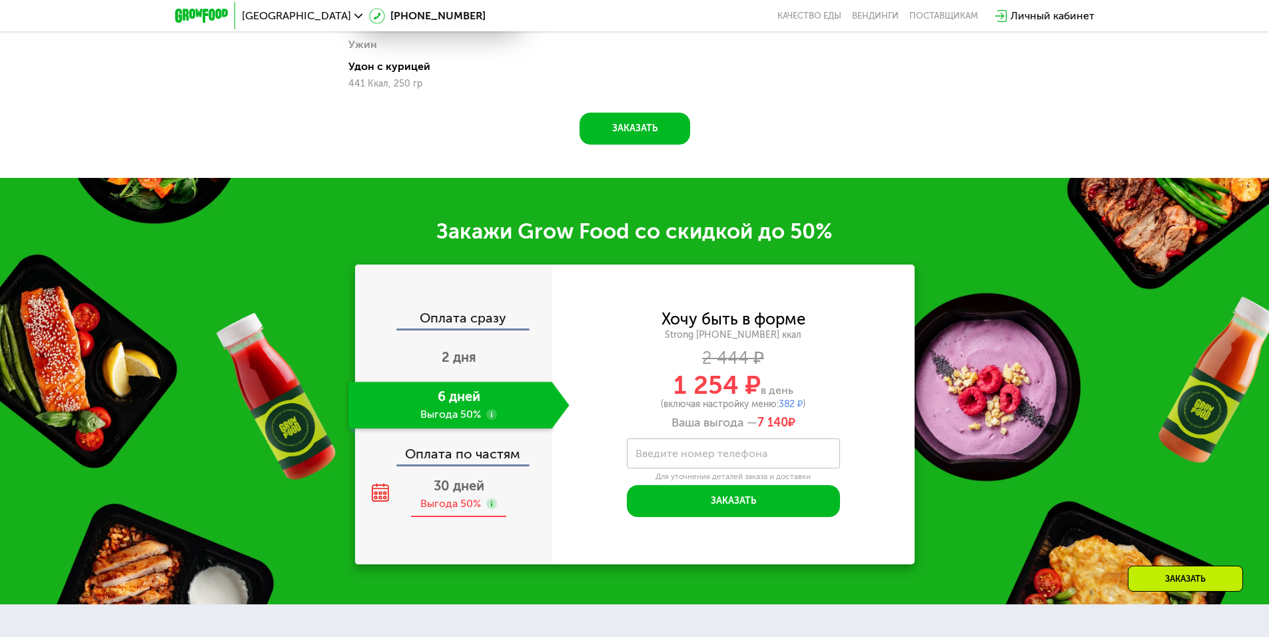
click at [460, 502] on div "Выгода 50%" at bounding box center [450, 503] width 61 height 15
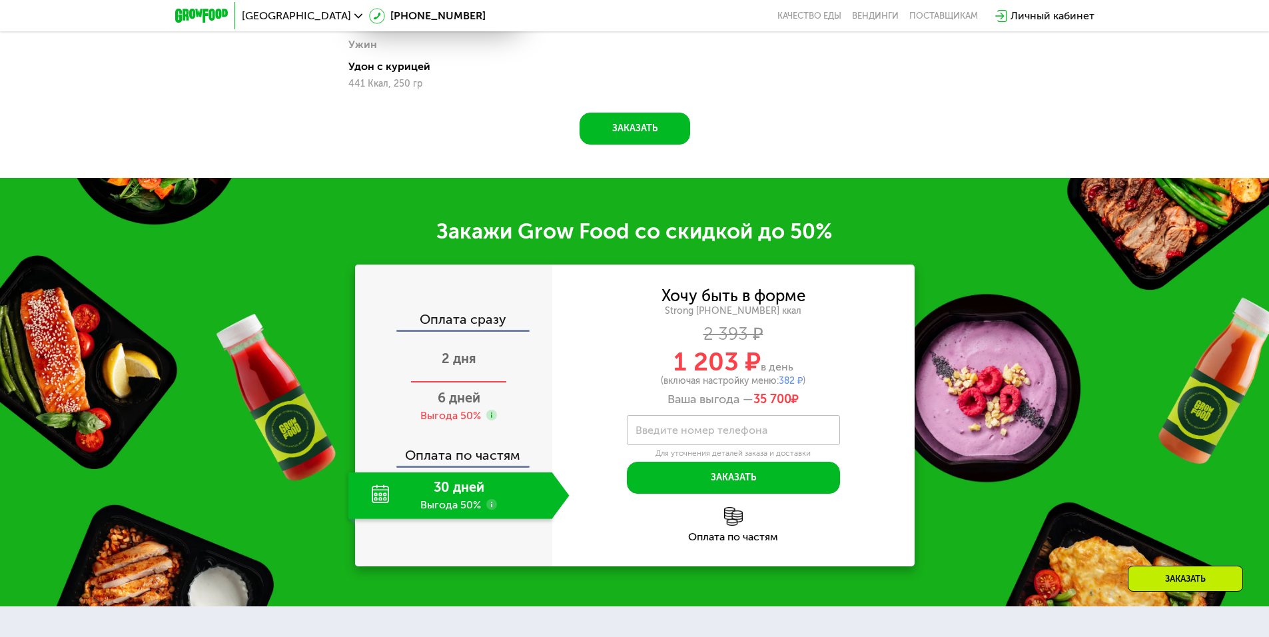
click at [472, 366] on span "2 дня" at bounding box center [459, 358] width 35 height 16
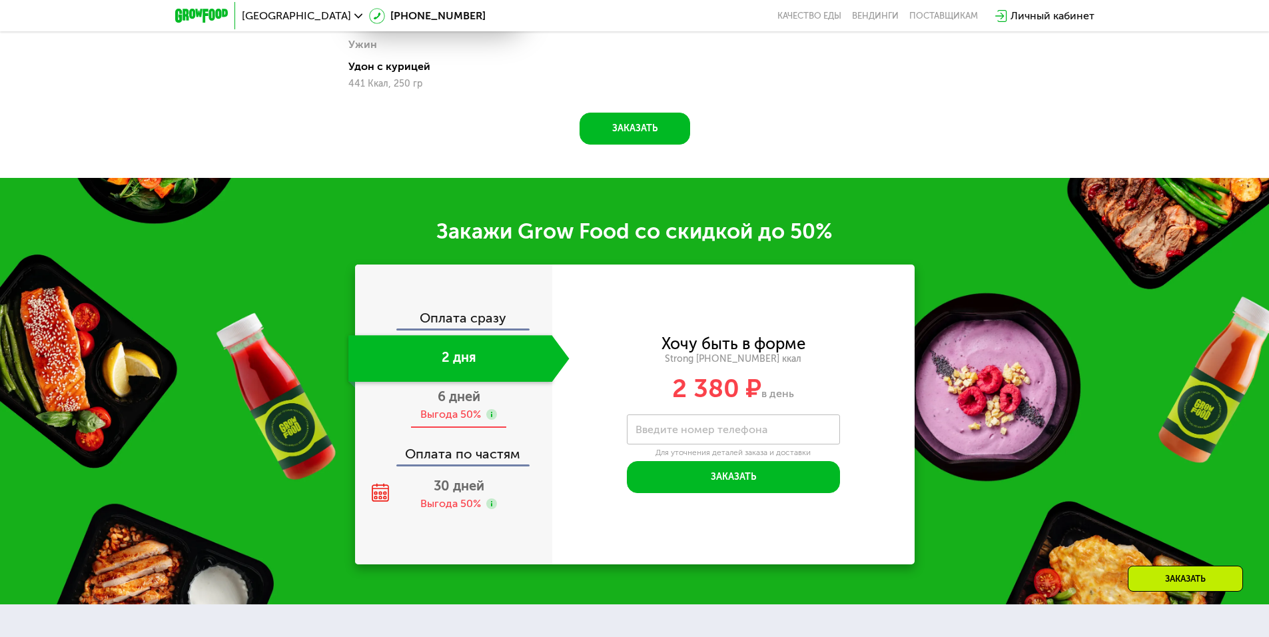
click at [474, 404] on span "6 дней" at bounding box center [459, 396] width 43 height 16
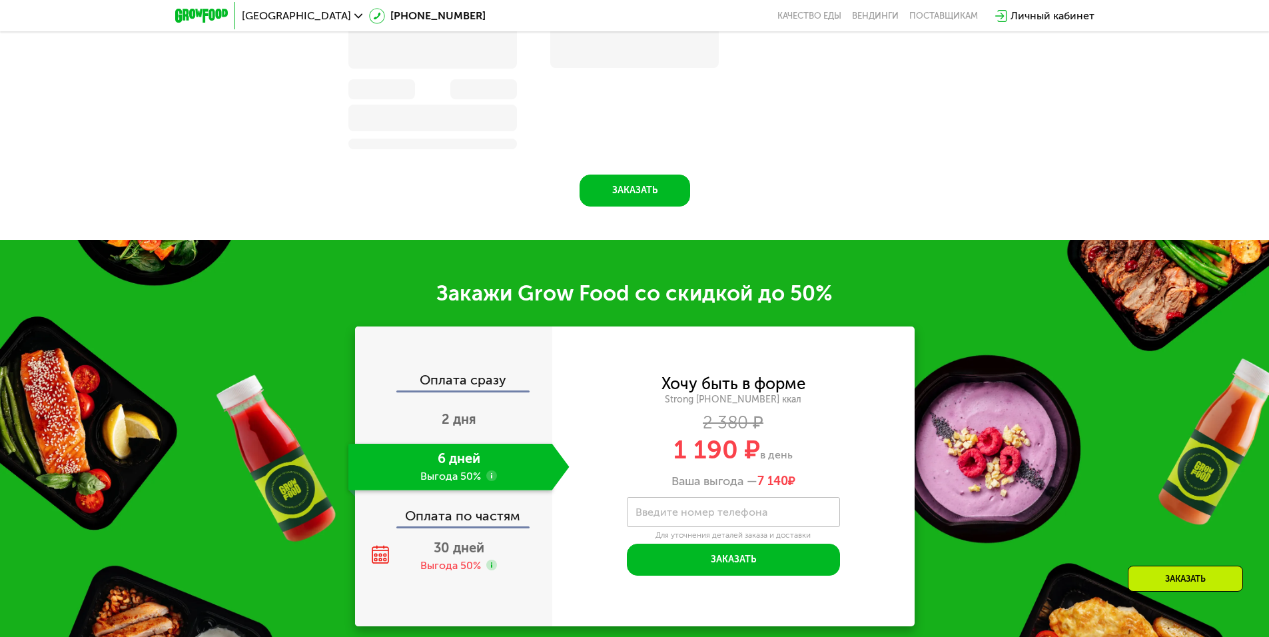
scroll to position [1783, 0]
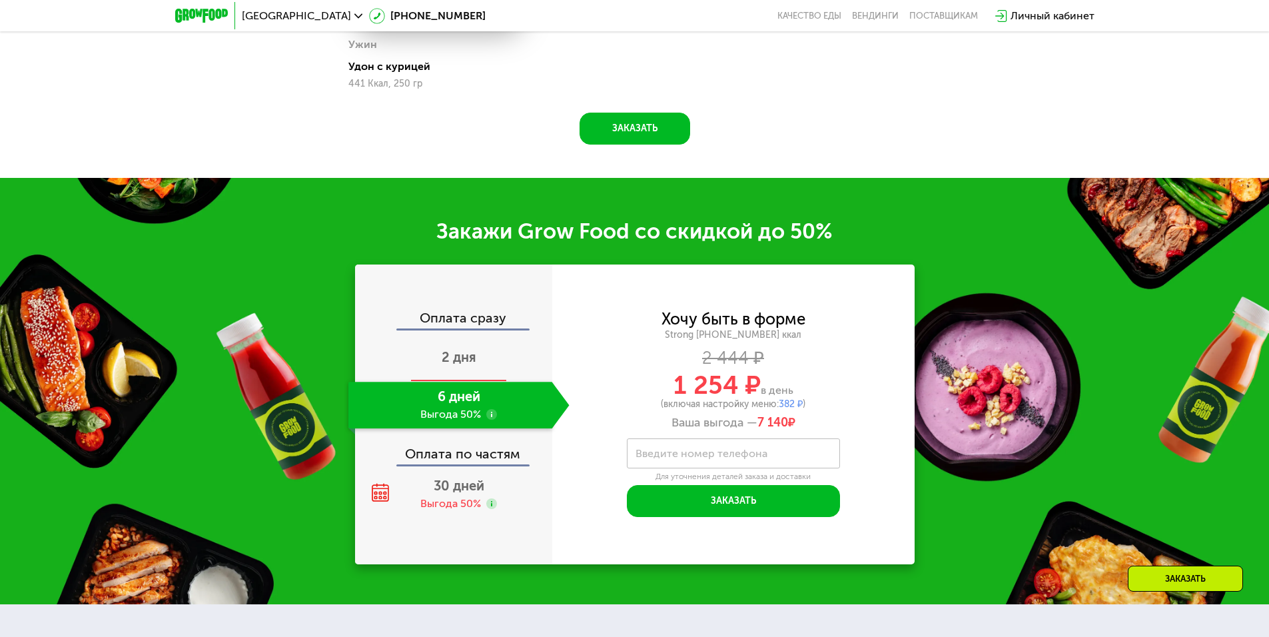
click at [477, 368] on div "2 дня" at bounding box center [458, 358] width 221 height 47
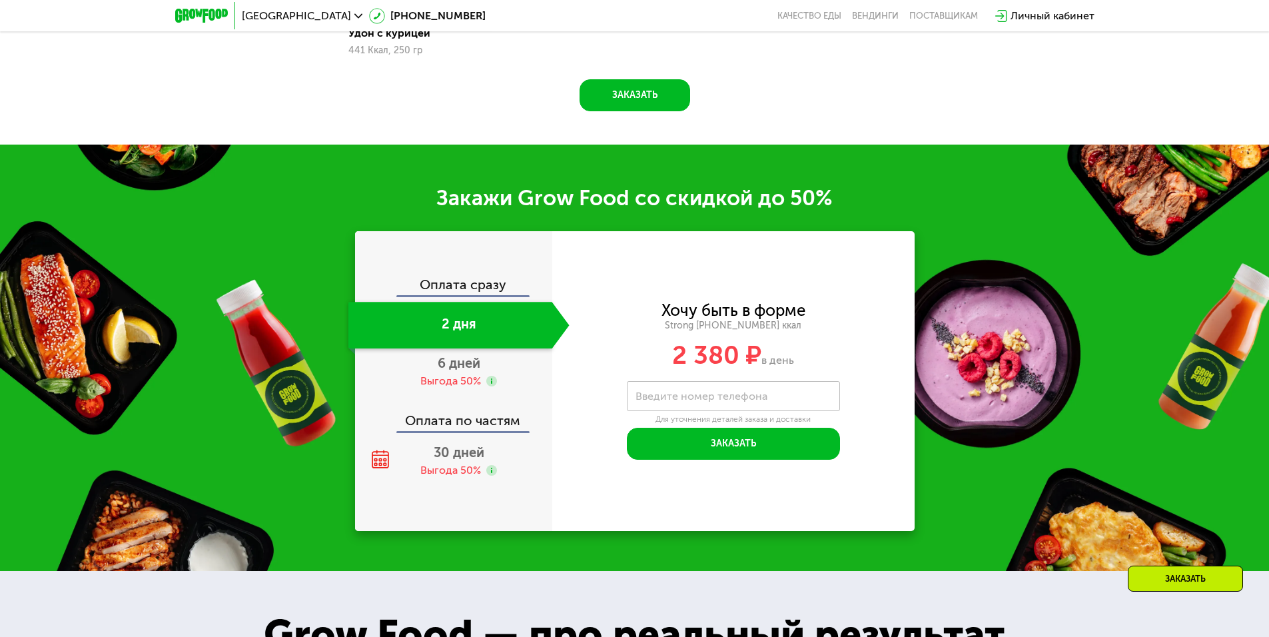
scroll to position [1750, 0]
